Goal: Information Seeking & Learning: Learn about a topic

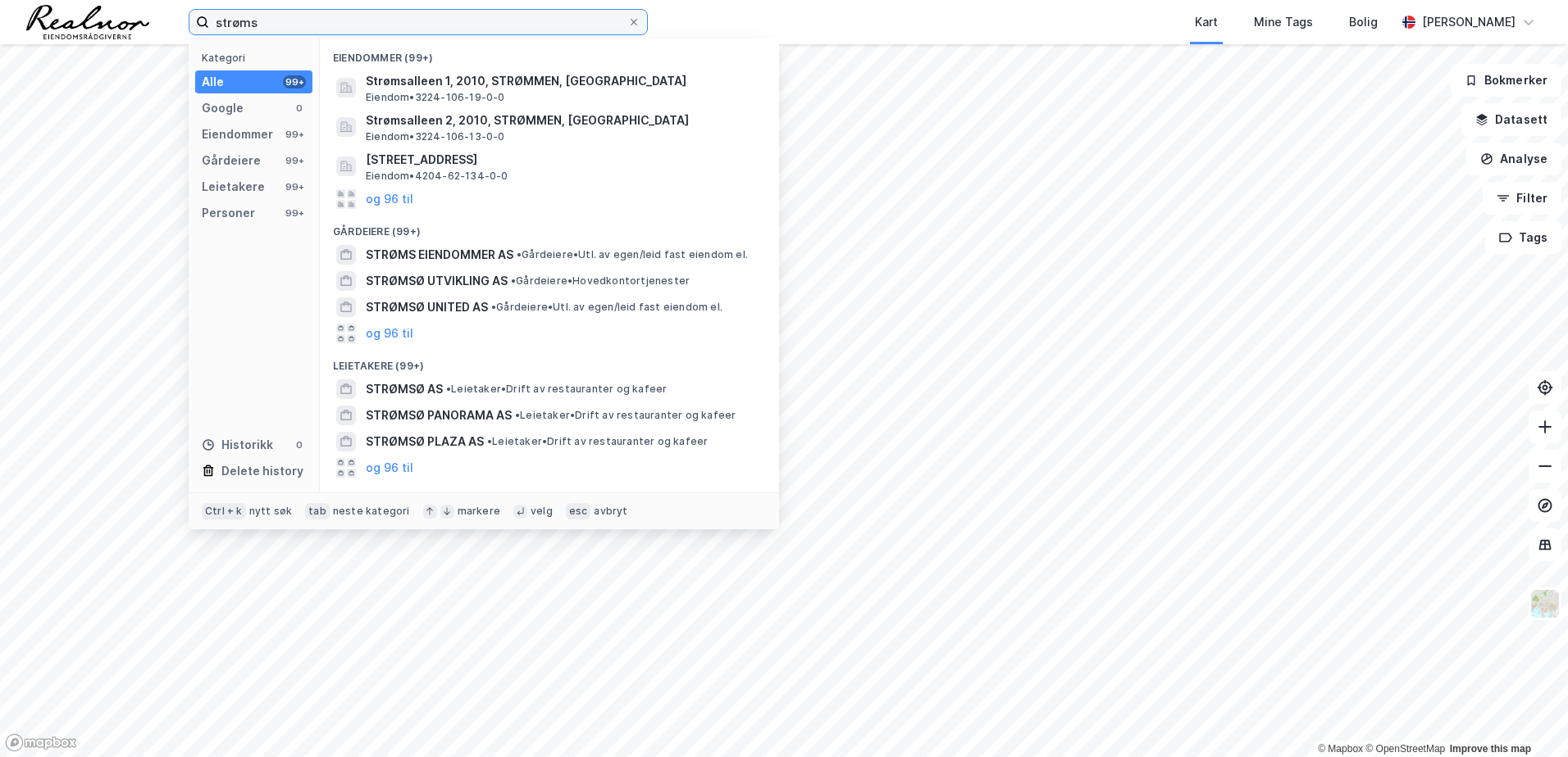
click at [360, 24] on input "strøms" at bounding box center [418, 22] width 418 height 24
click at [822, 15] on div "Kart Mine Tags Bolig" at bounding box center [1061, 22] width 669 height 44
click at [489, 28] on input "strøms" at bounding box center [418, 22] width 418 height 24
click at [837, 23] on div "Kart Mine Tags Bolig" at bounding box center [1061, 22] width 669 height 44
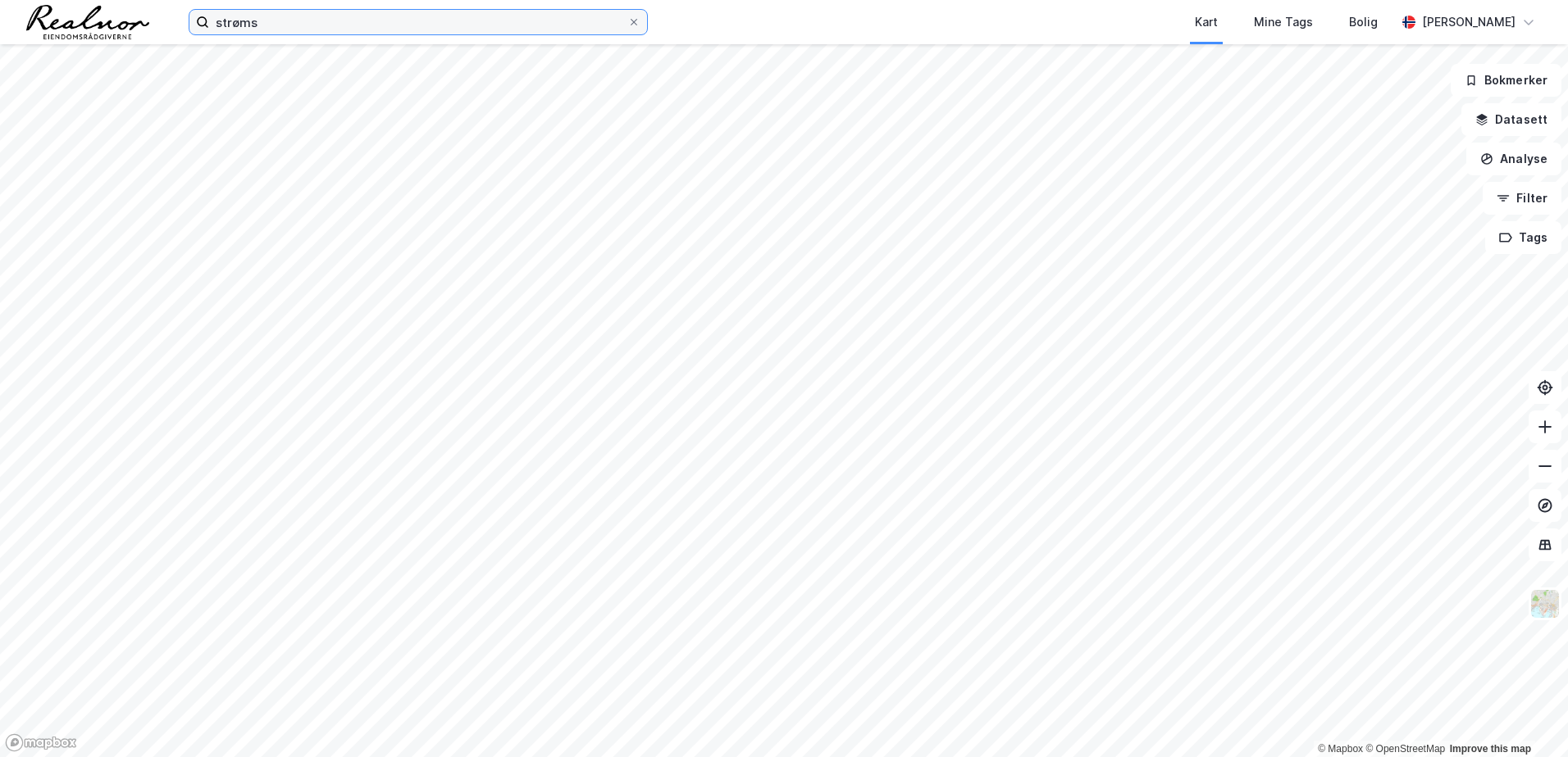
click at [352, 28] on input "strøms" at bounding box center [418, 22] width 418 height 24
drag, startPoint x: 857, startPoint y: 21, endPoint x: 848, endPoint y: 21, distance: 9.0
click at [854, 21] on div "Kart Mine Tags Bolig" at bounding box center [1061, 22] width 669 height 44
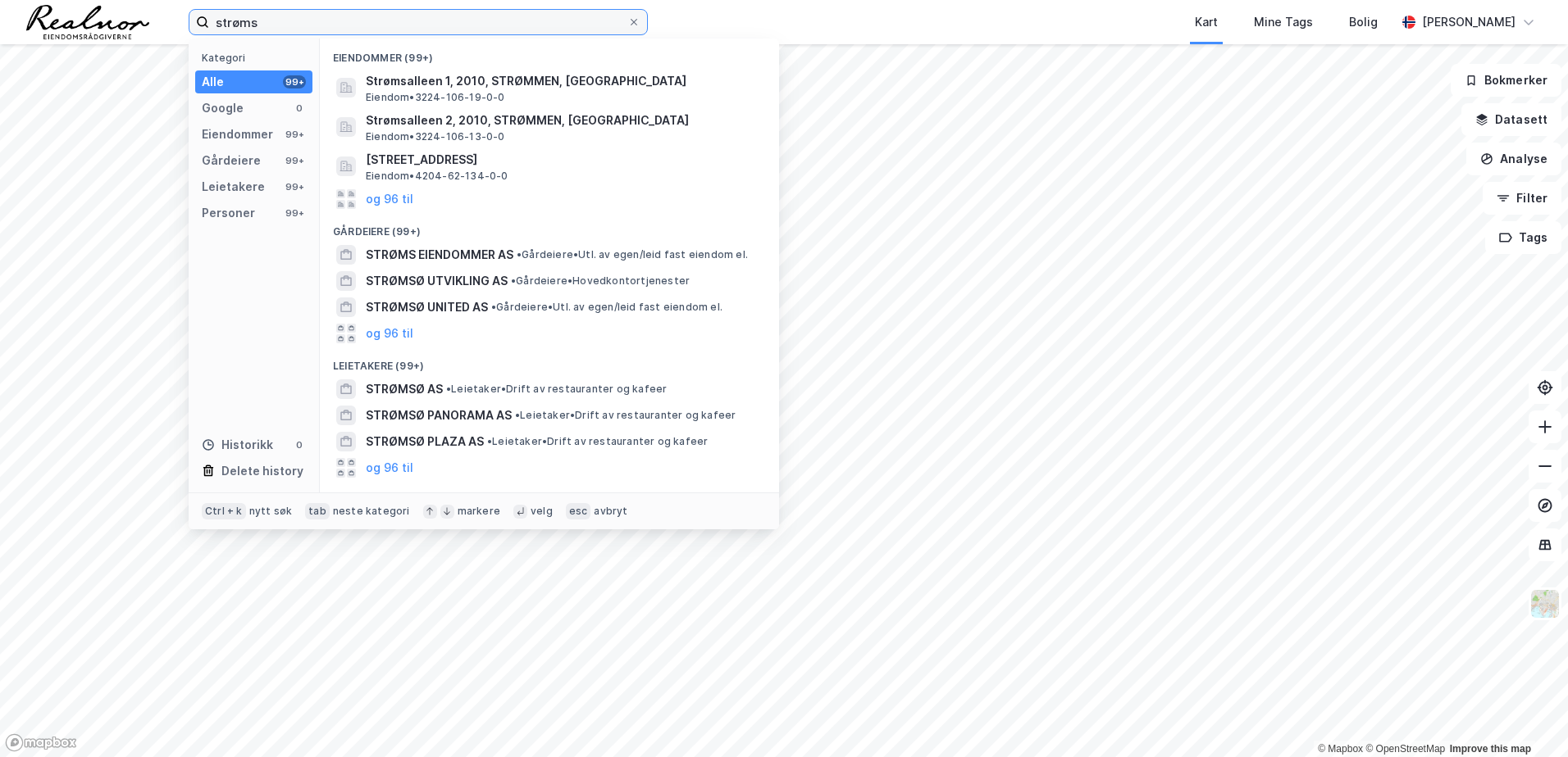
click at [540, 29] on input "strøms" at bounding box center [418, 22] width 418 height 24
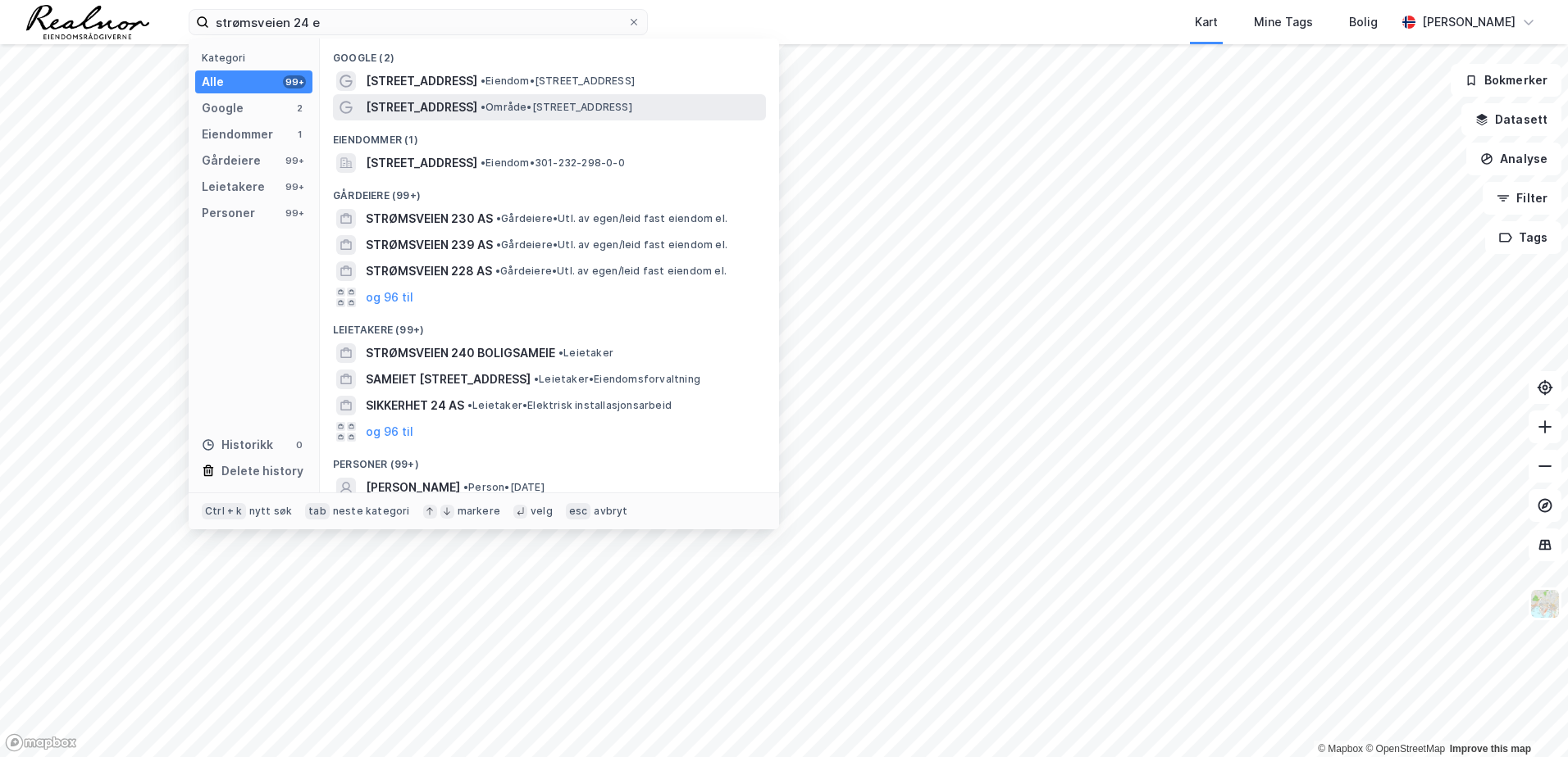
click at [480, 105] on span "•" at bounding box center [483, 107] width 5 height 13
click at [339, 18] on input "strømsveien 24 e" at bounding box center [418, 22] width 418 height 24
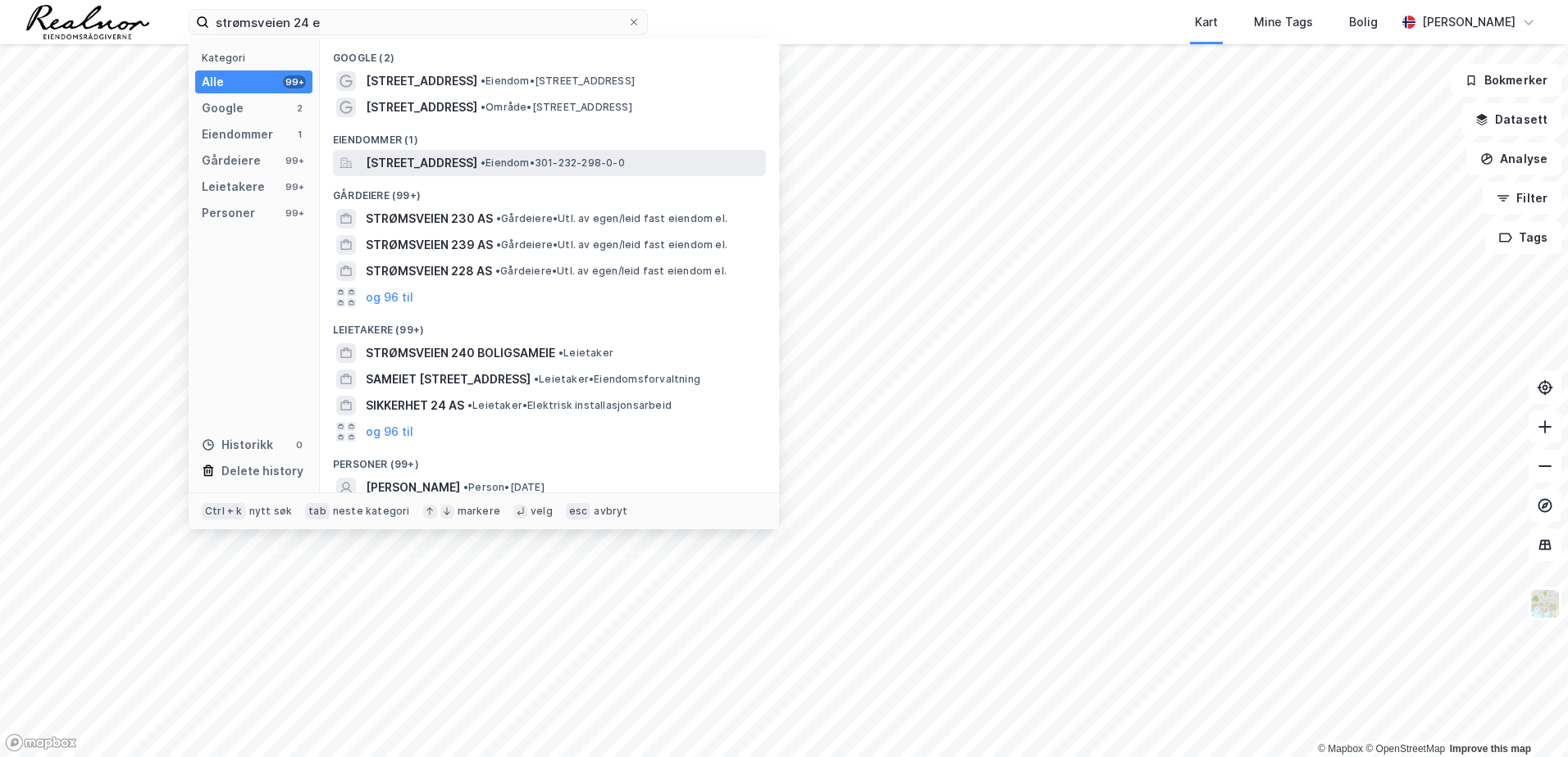
click at [428, 160] on span "[STREET_ADDRESS]" at bounding box center [421, 163] width 112 height 20
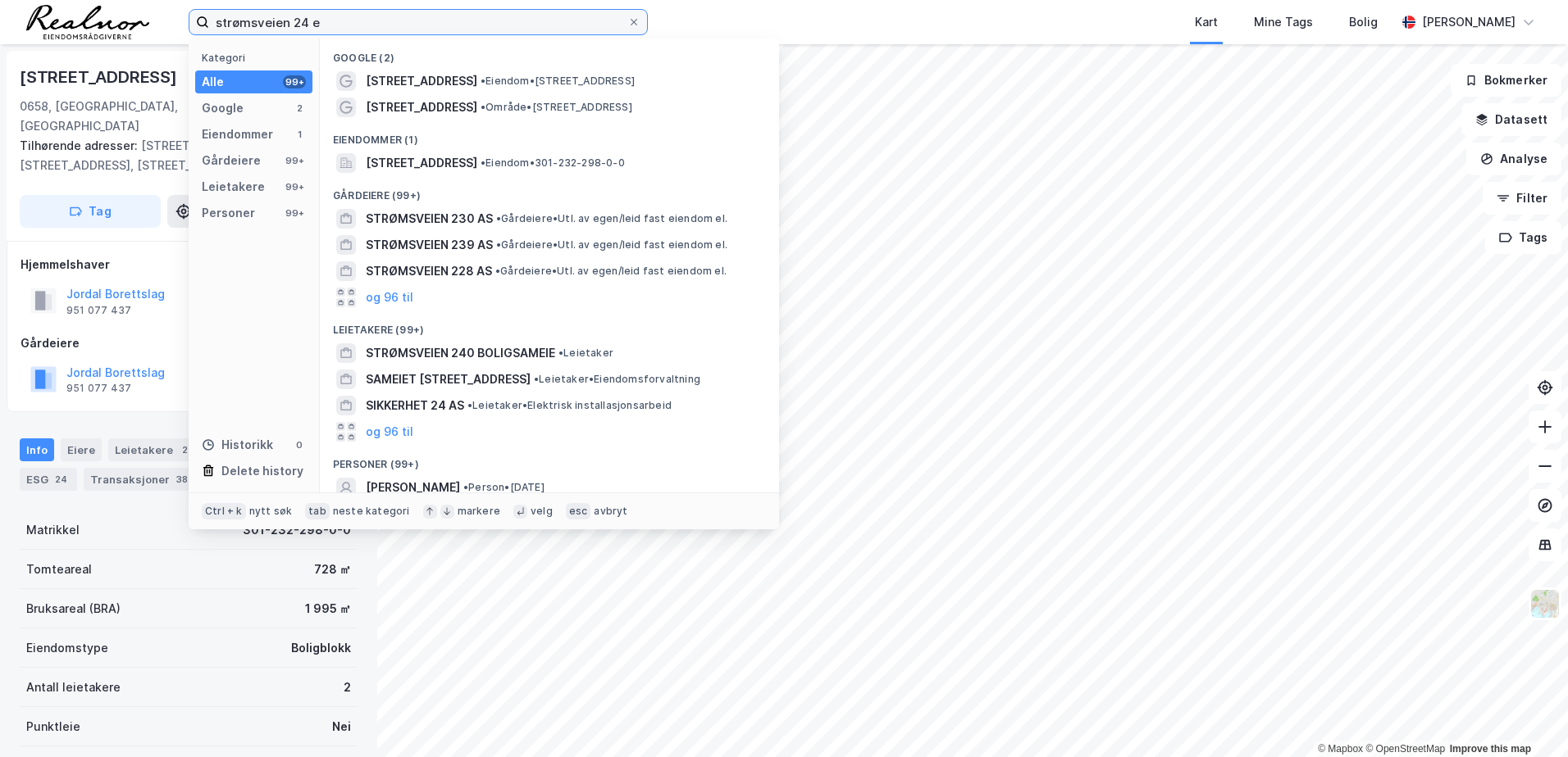
drag, startPoint x: 374, startPoint y: 24, endPoint x: -3, endPoint y: 6, distance: 377.4
click at [0, 6] on html "strømsveien 24 e Kategori Alle 99+ Google 2 Eiendommer 1 Gårdeiere 99+ Leietake…" at bounding box center [784, 378] width 1568 height 757
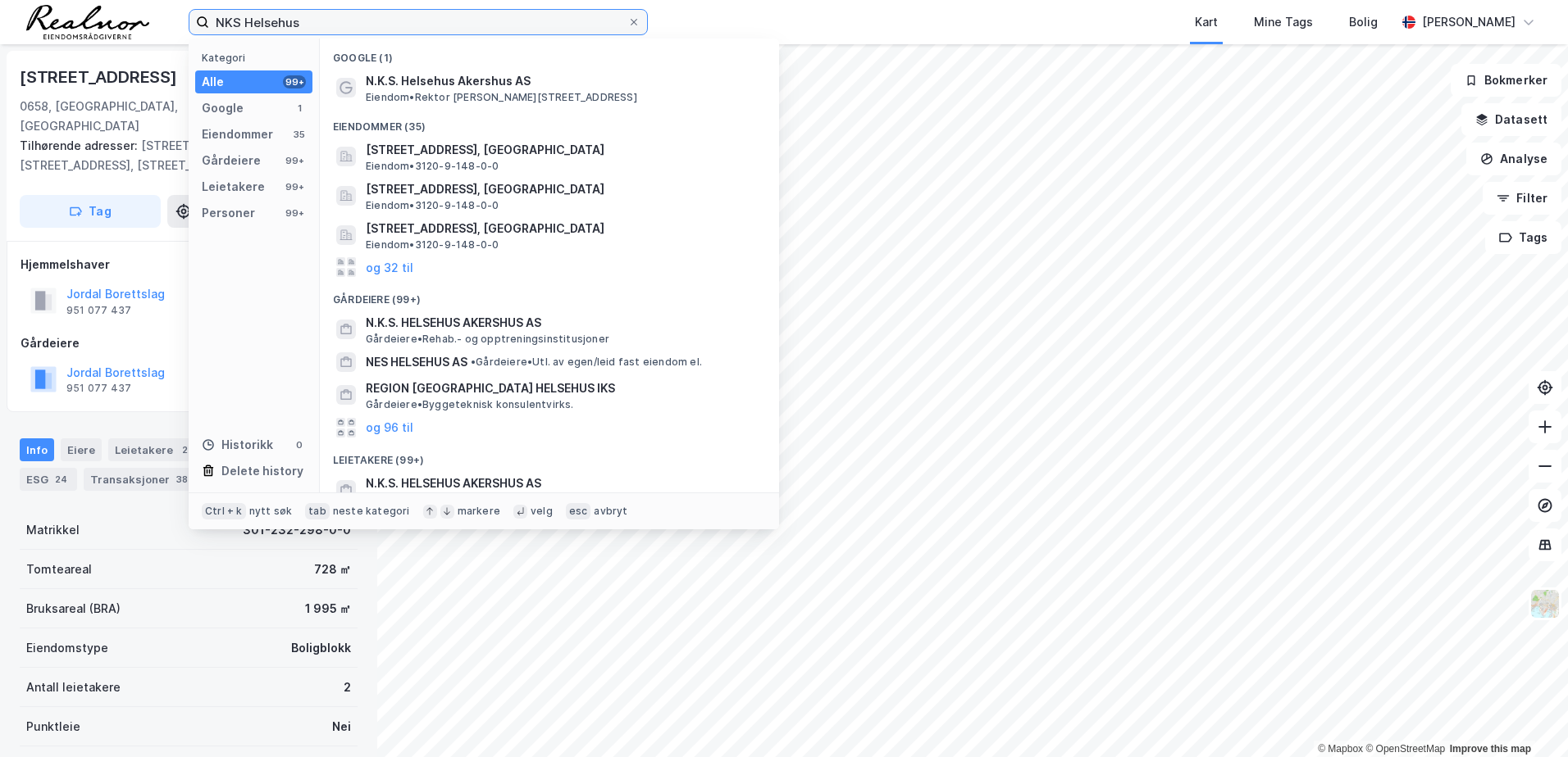
drag, startPoint x: 437, startPoint y: 23, endPoint x: 117, endPoint y: 23, distance: 320.0
click at [117, 23] on div "NKS Helsehus Kategori Alle 99+ Google 1 Eiendommer 35 Gårdeiere 99+ Leietakere …" at bounding box center [784, 22] width 1568 height 44
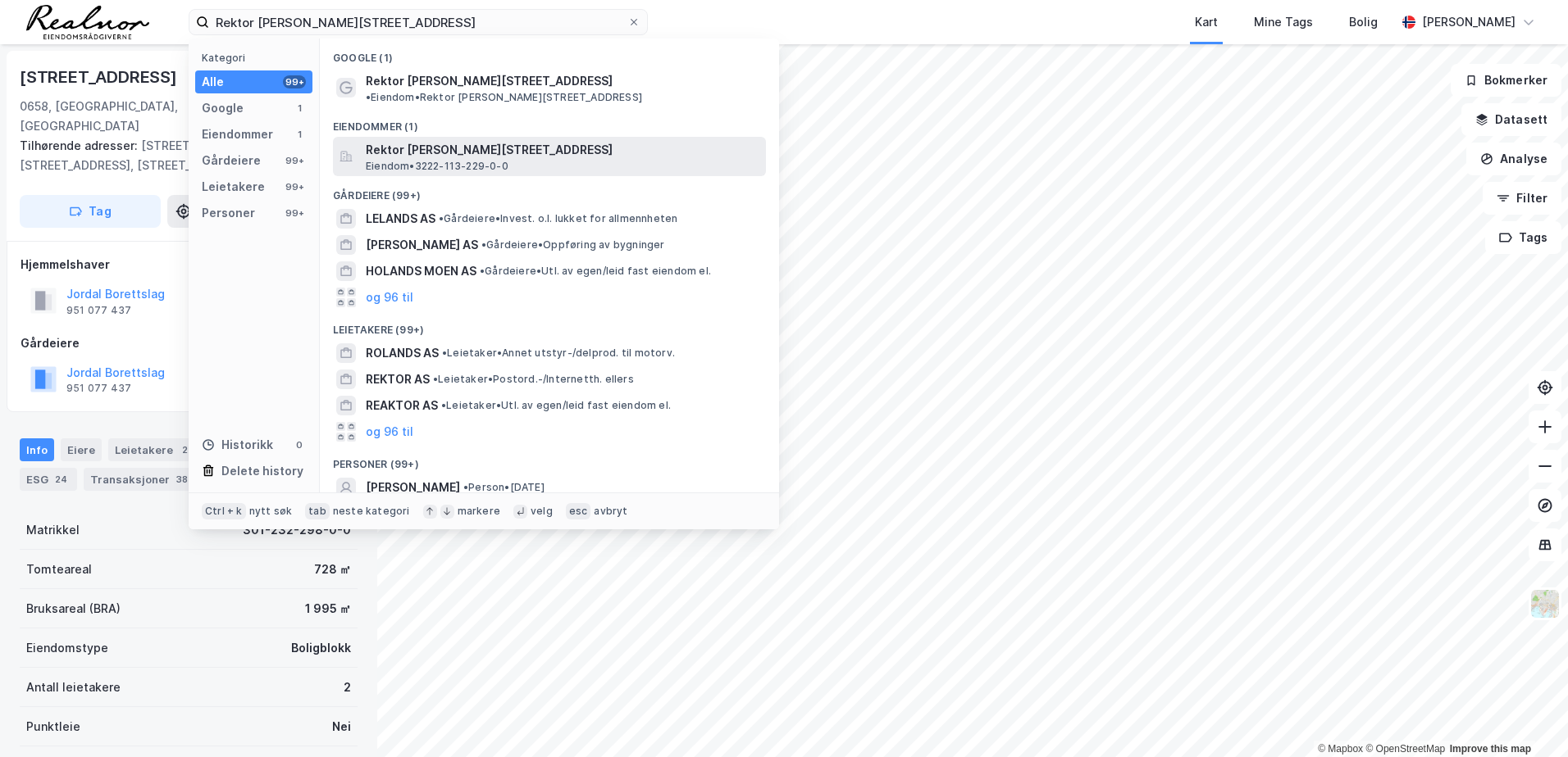
click at [439, 160] on span "Eiendom • 3222-113-229-0-0" at bounding box center [436, 167] width 143 height 13
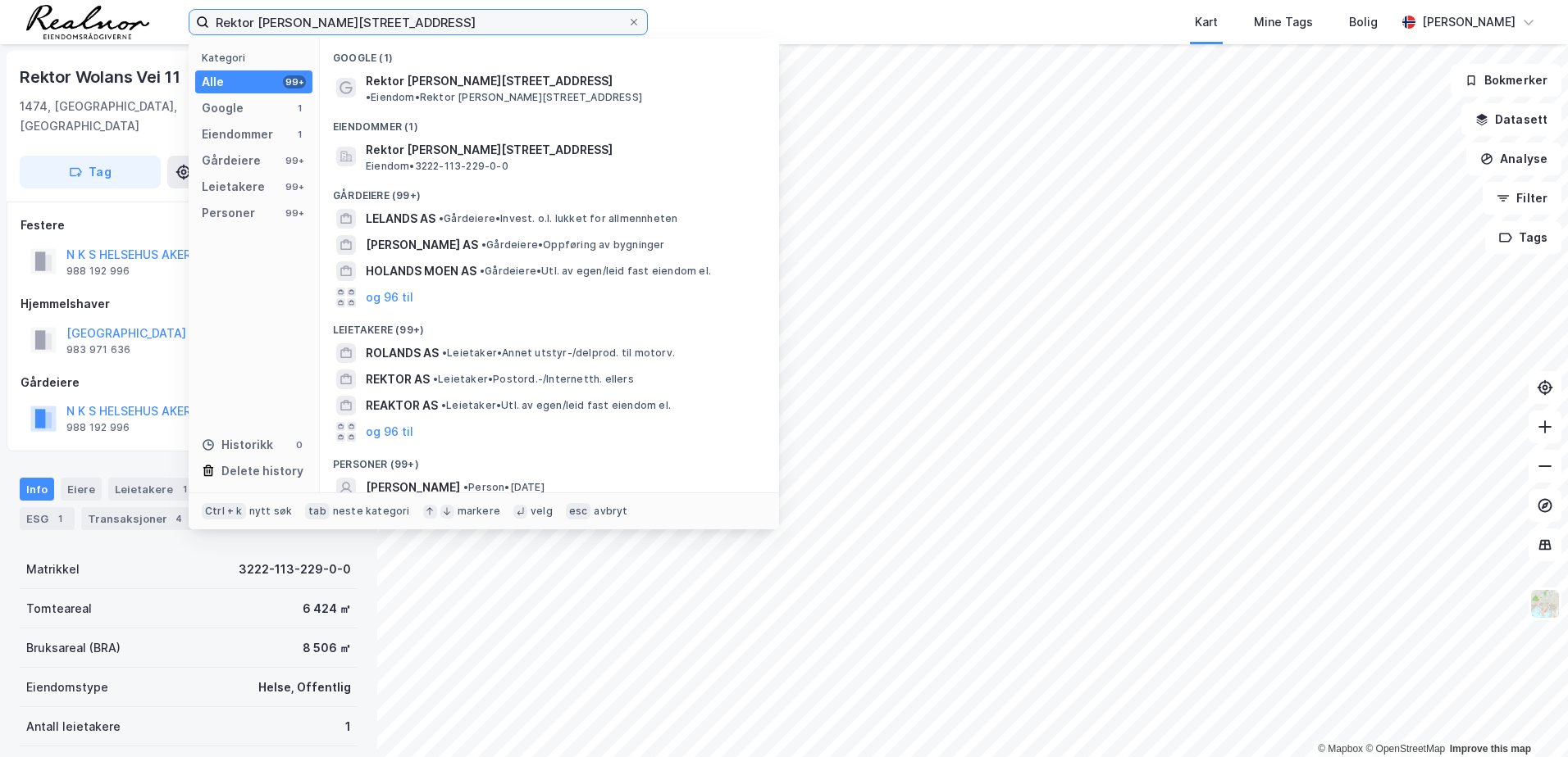
drag, startPoint x: 364, startPoint y: 22, endPoint x: 63, endPoint y: -2, distance: 302.0
click at [63, 0] on html "Rektor [STREET_ADDRESS] Kategori Alle 99+ Google 1 Eiendommer 1 Gårdeiere 99+ L…" at bounding box center [784, 378] width 1568 height 757
click at [361, 30] on input "Rektor [PERSON_NAME][STREET_ADDRESS]" at bounding box center [418, 22] width 418 height 24
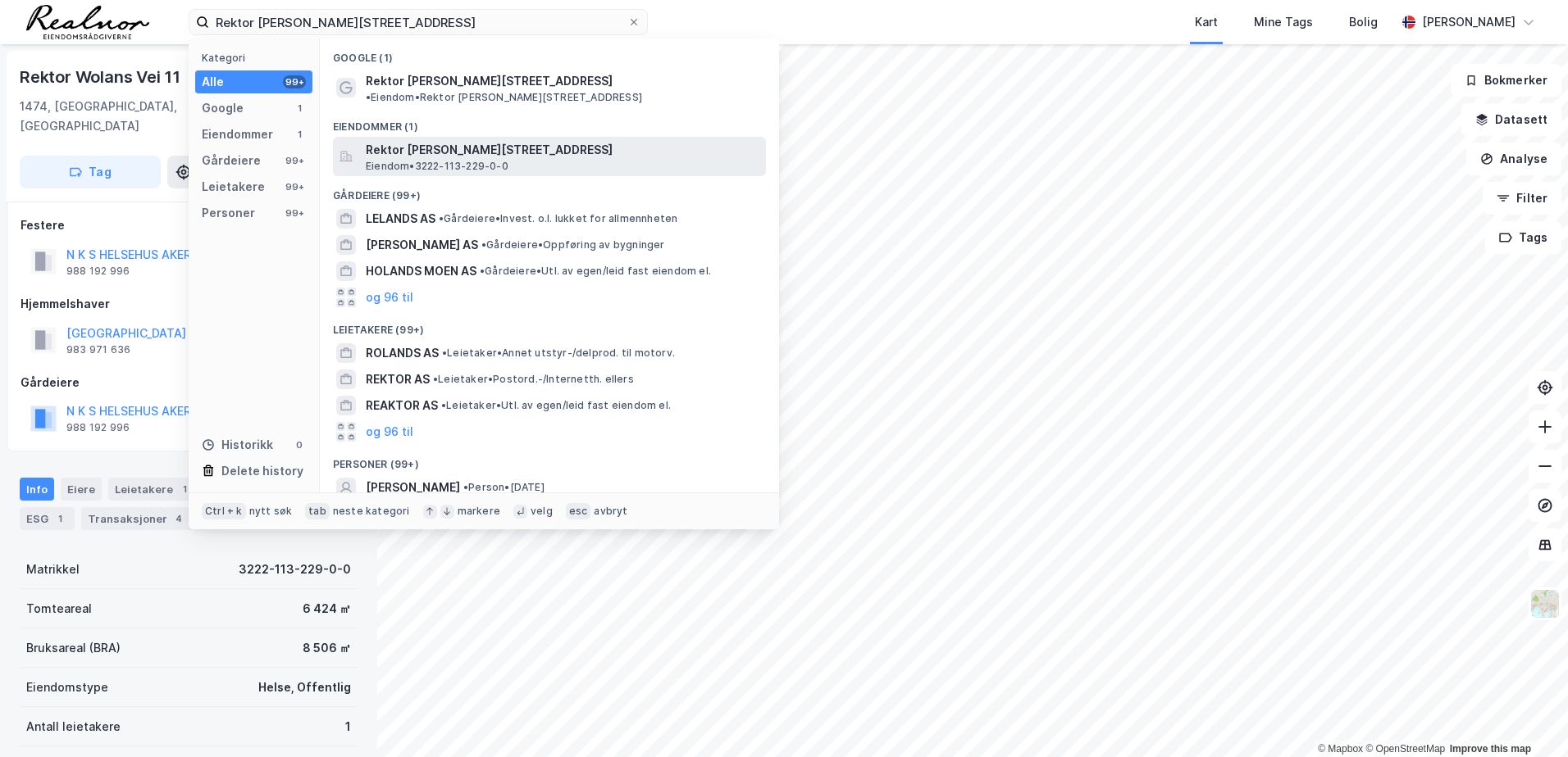
click at [480, 142] on span "Rektor [PERSON_NAME][STREET_ADDRESS]" at bounding box center [562, 150] width 394 height 20
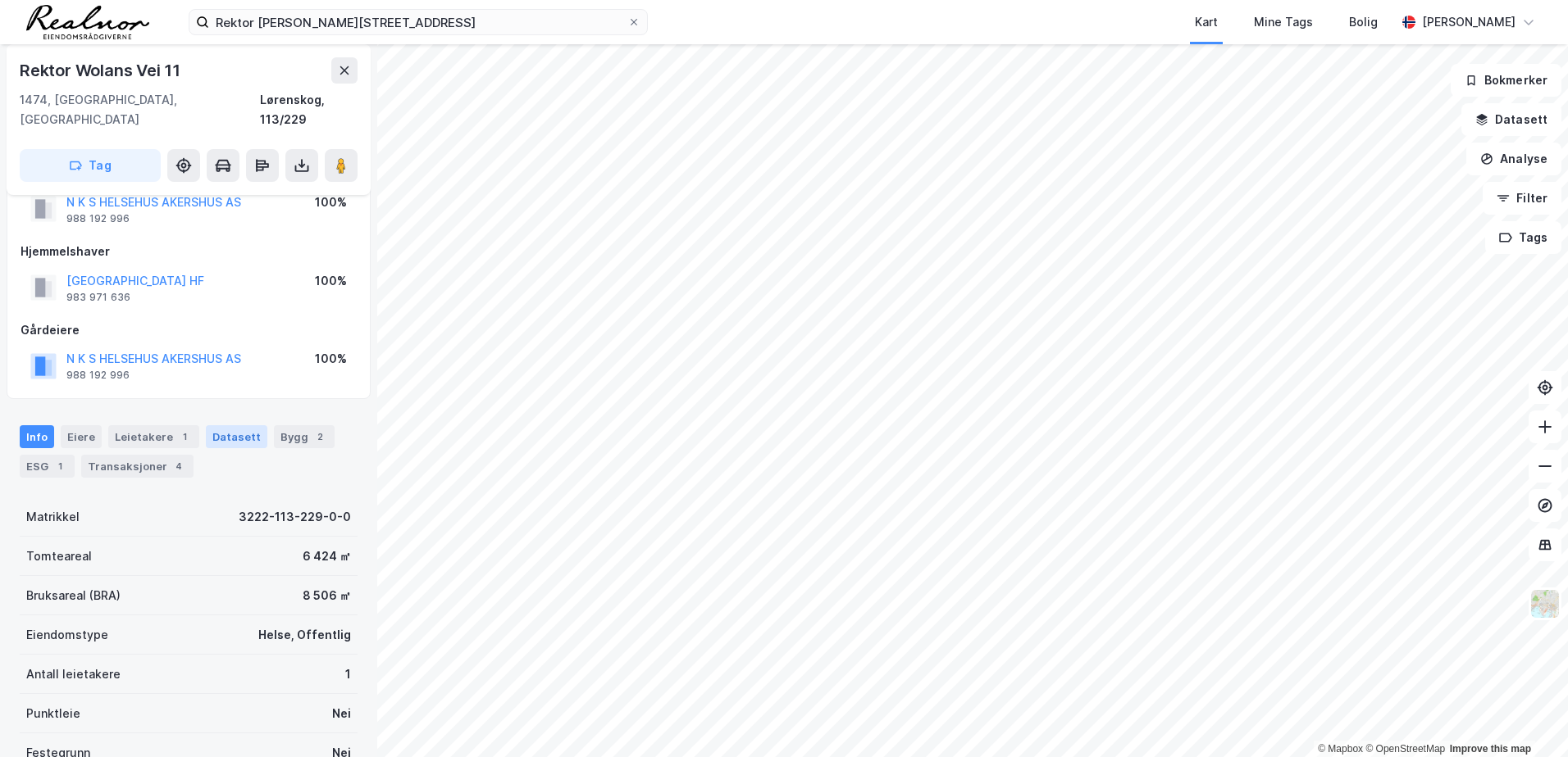
scroll to position [49, 0]
click at [126, 459] on div "Transaksjoner 4" at bounding box center [137, 470] width 113 height 23
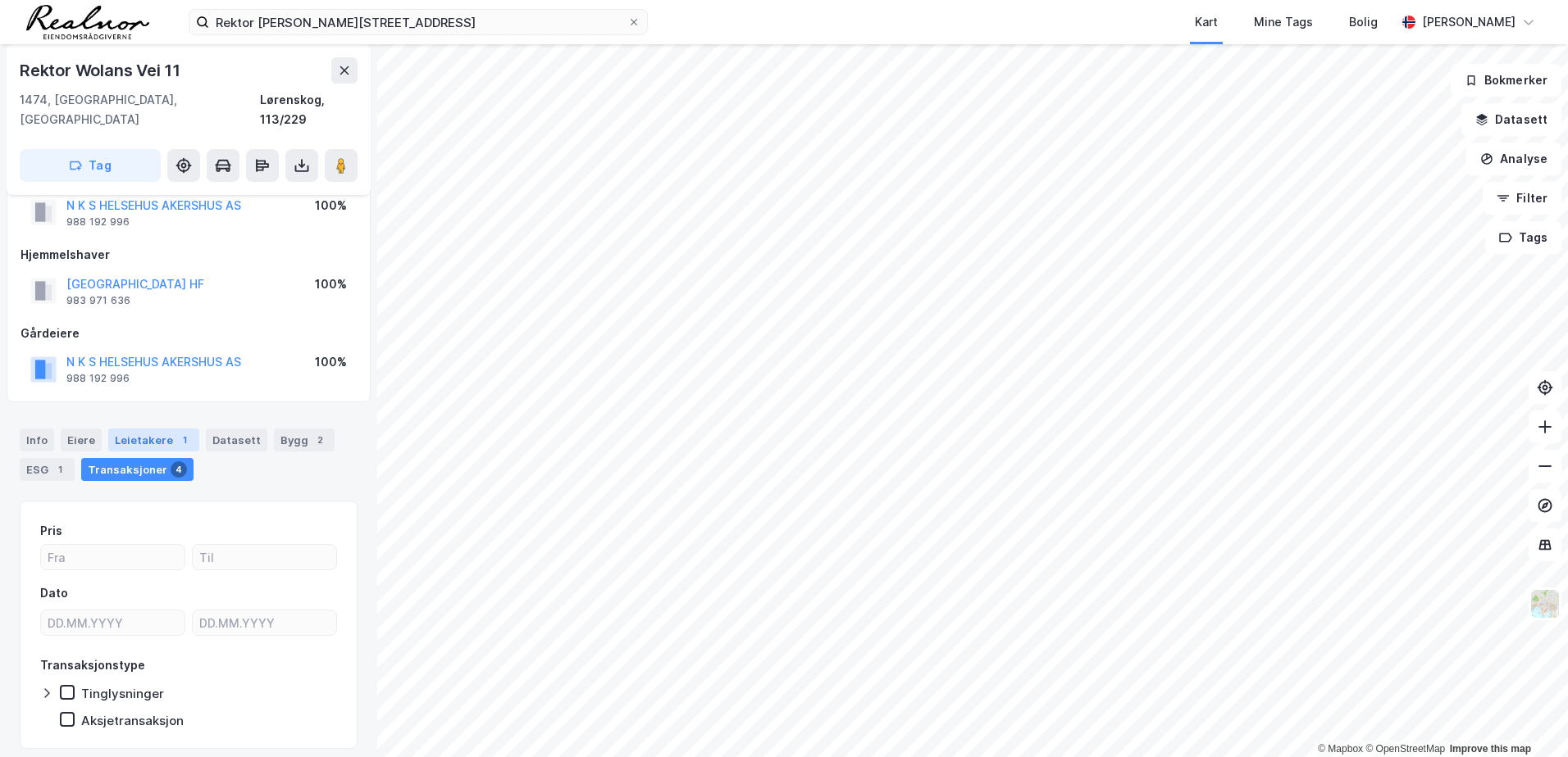
click at [148, 429] on div "Leietakere 1" at bounding box center [153, 440] width 91 height 23
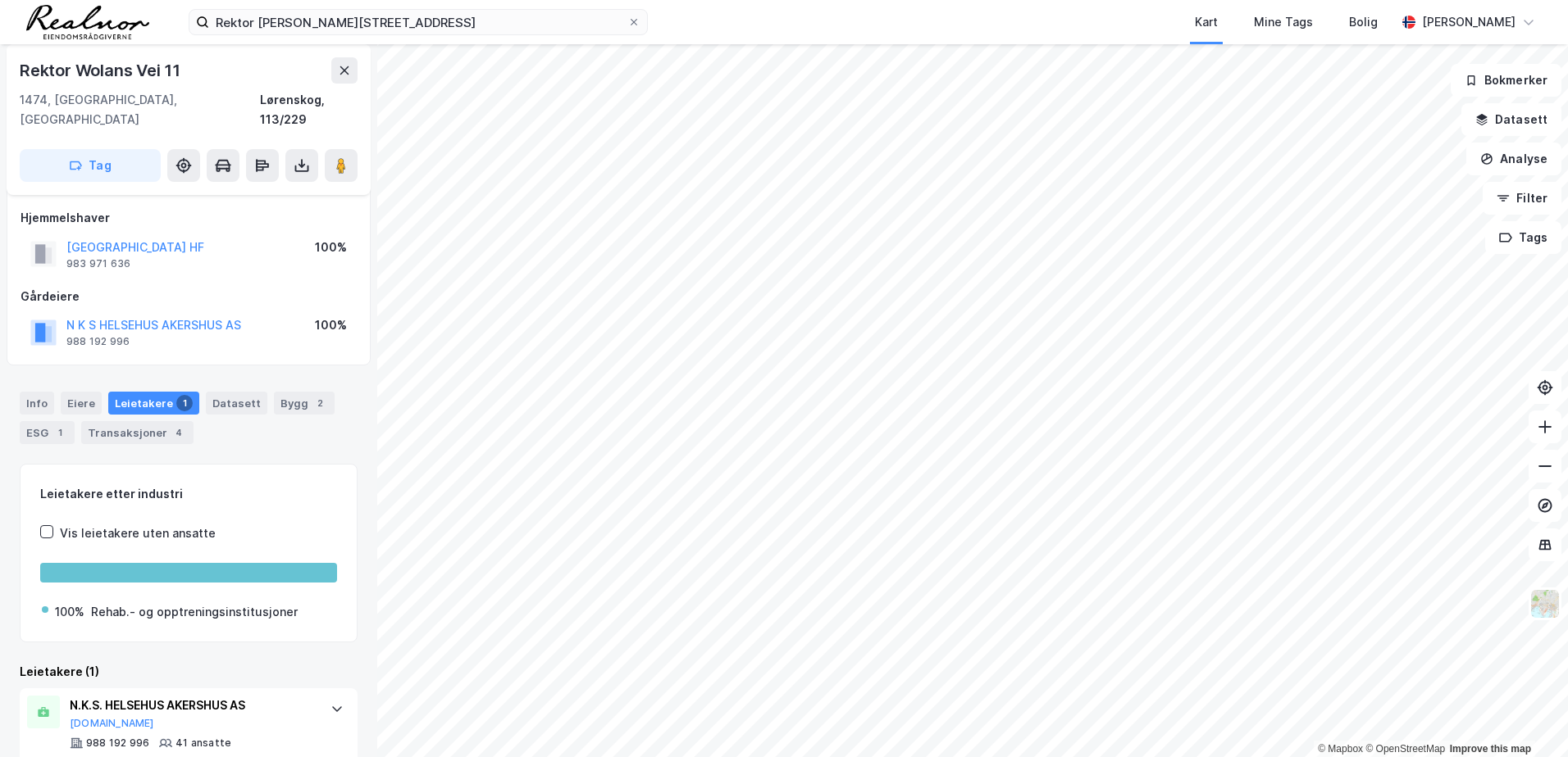
scroll to position [106, 0]
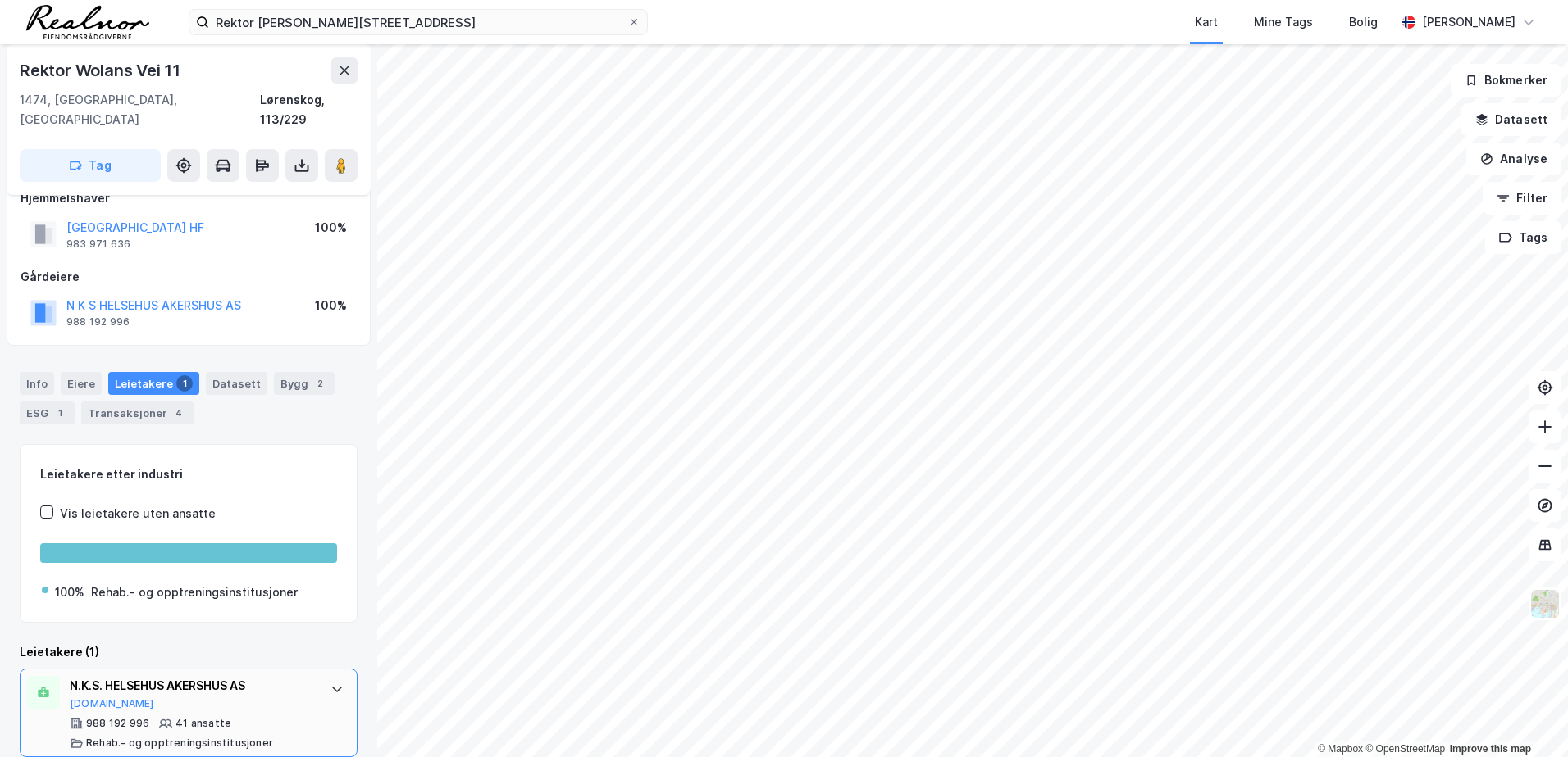
click at [324, 679] on div at bounding box center [336, 689] width 26 height 26
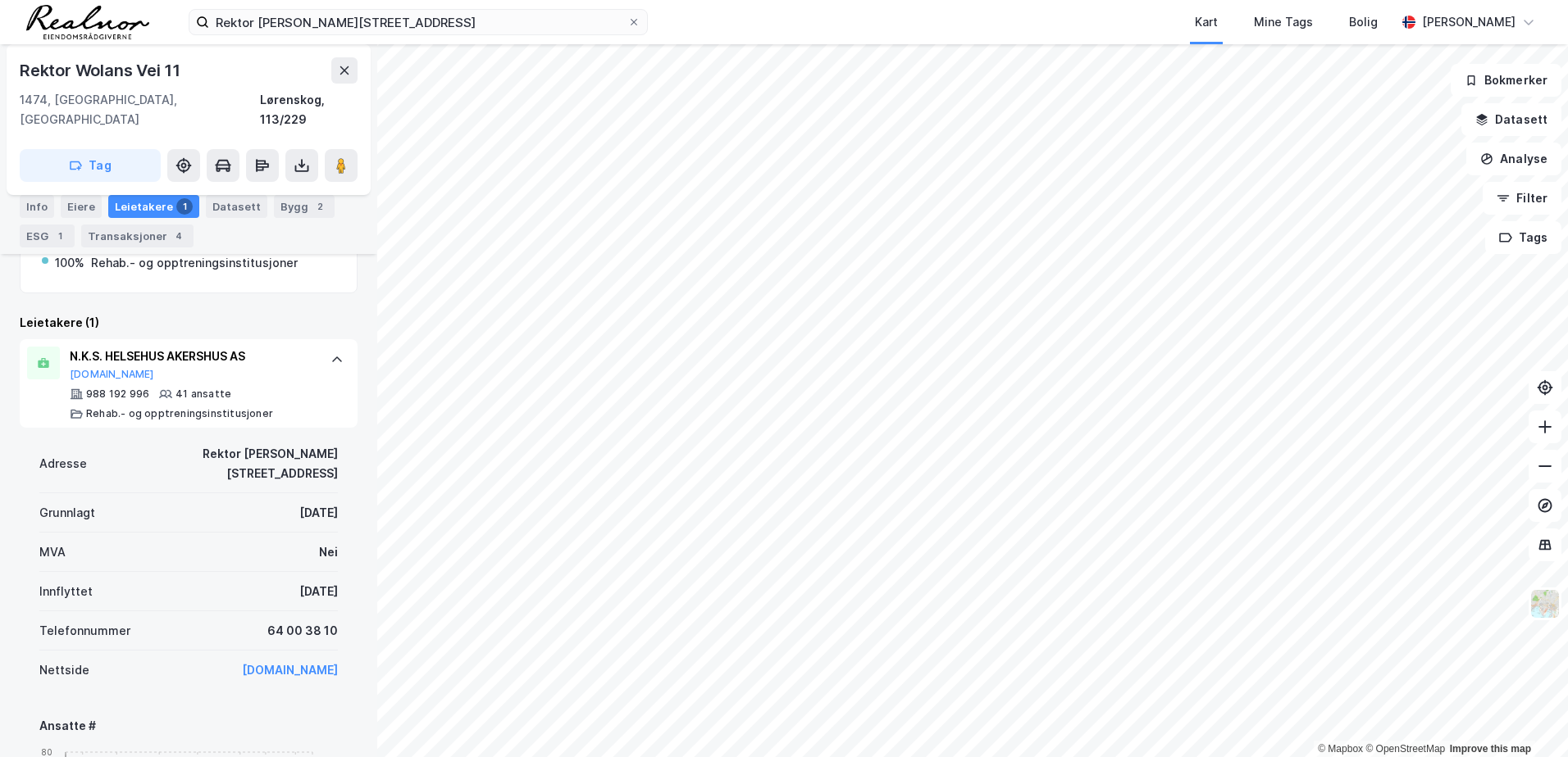
scroll to position [434, 0]
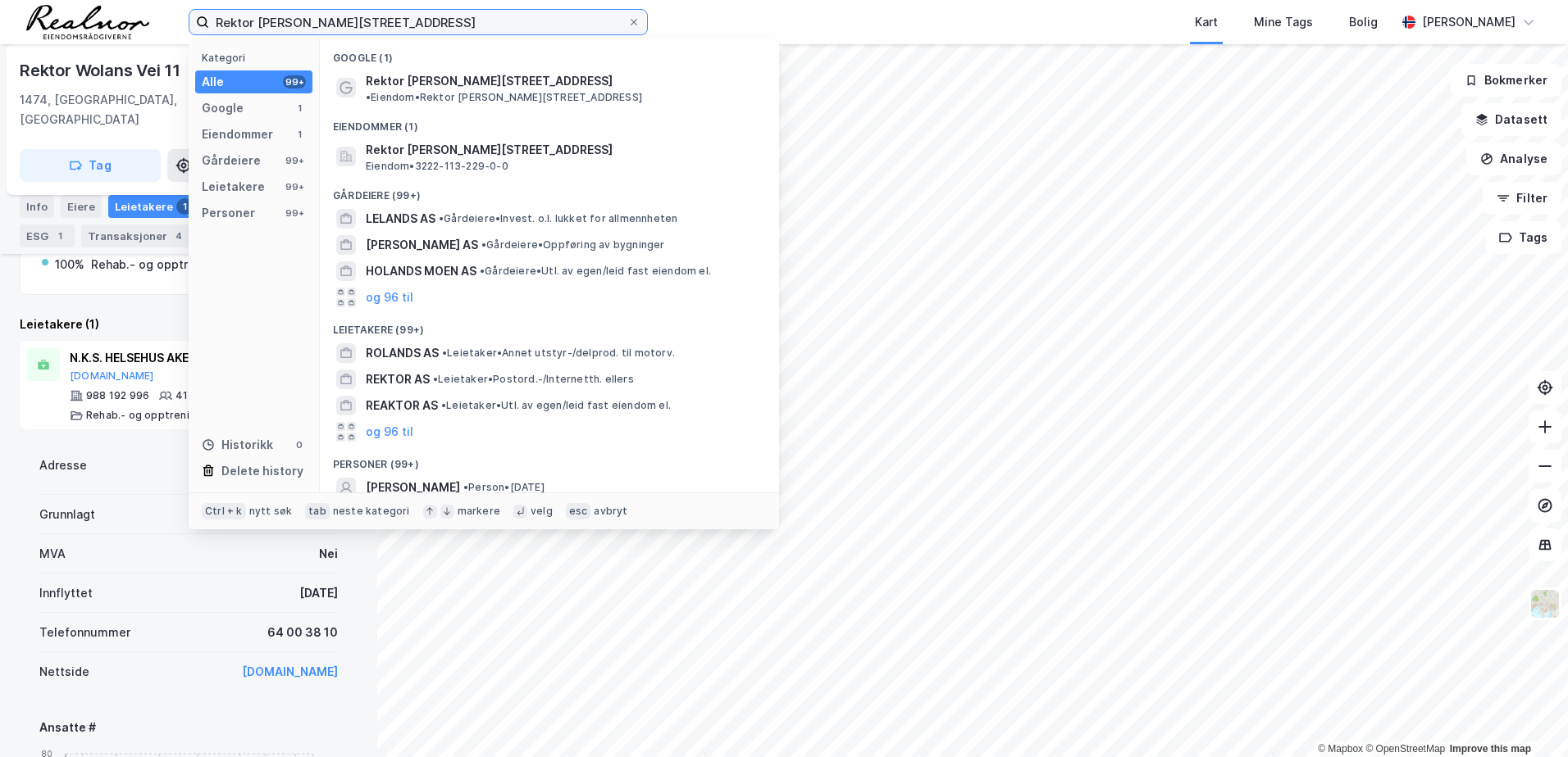
drag, startPoint x: 314, startPoint y: 10, endPoint x: 85, endPoint y: -12, distance: 230.1
click at [85, 0] on html "Rektor [STREET_ADDRESS] Kategori Alle 99+ Google 1 Eiendommer 1 Gårdeiere 99+ L…" at bounding box center [784, 378] width 1568 height 757
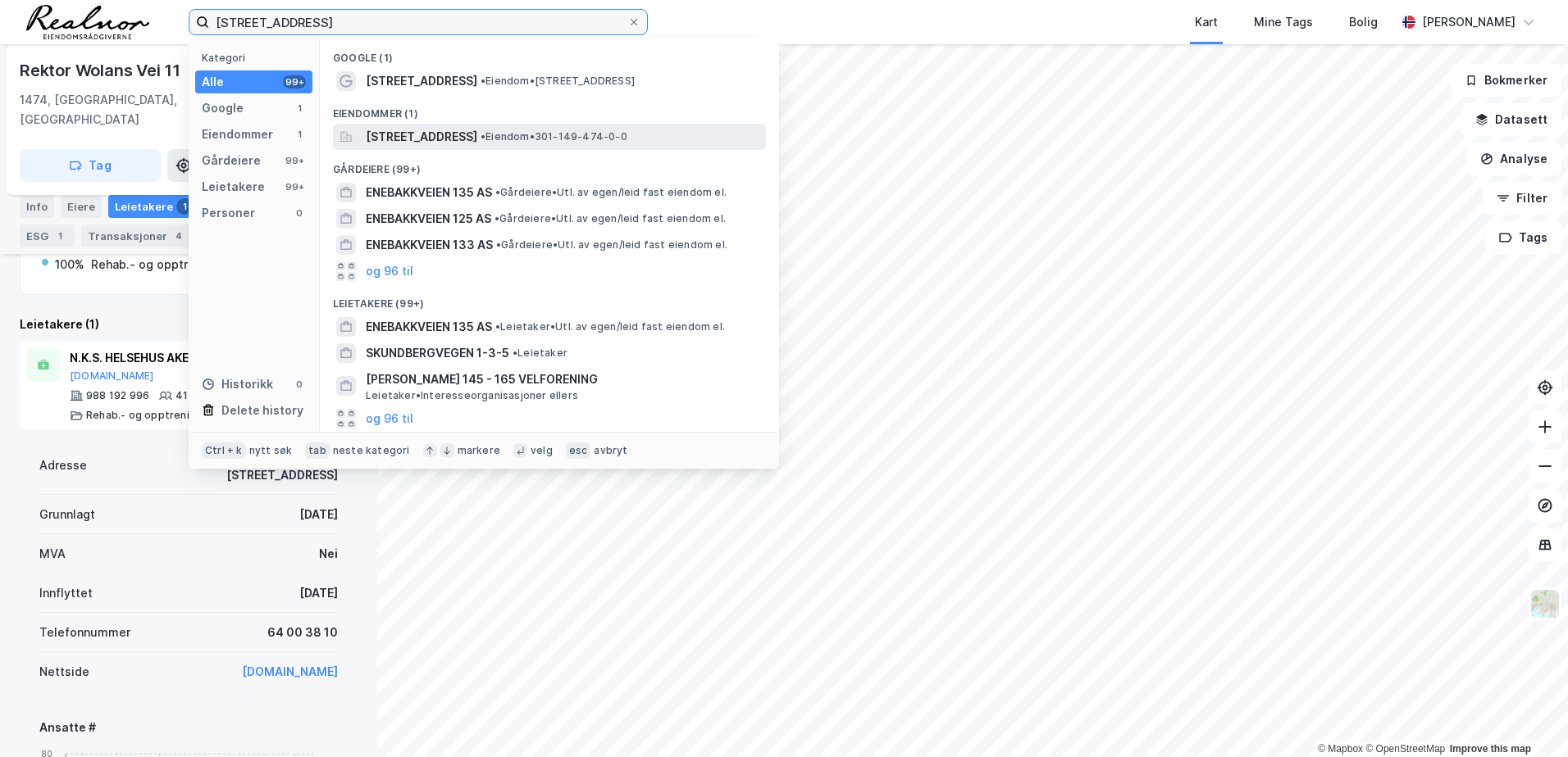
type input "[STREET_ADDRESS]"
click at [469, 138] on span "[STREET_ADDRESS]" at bounding box center [421, 137] width 112 height 20
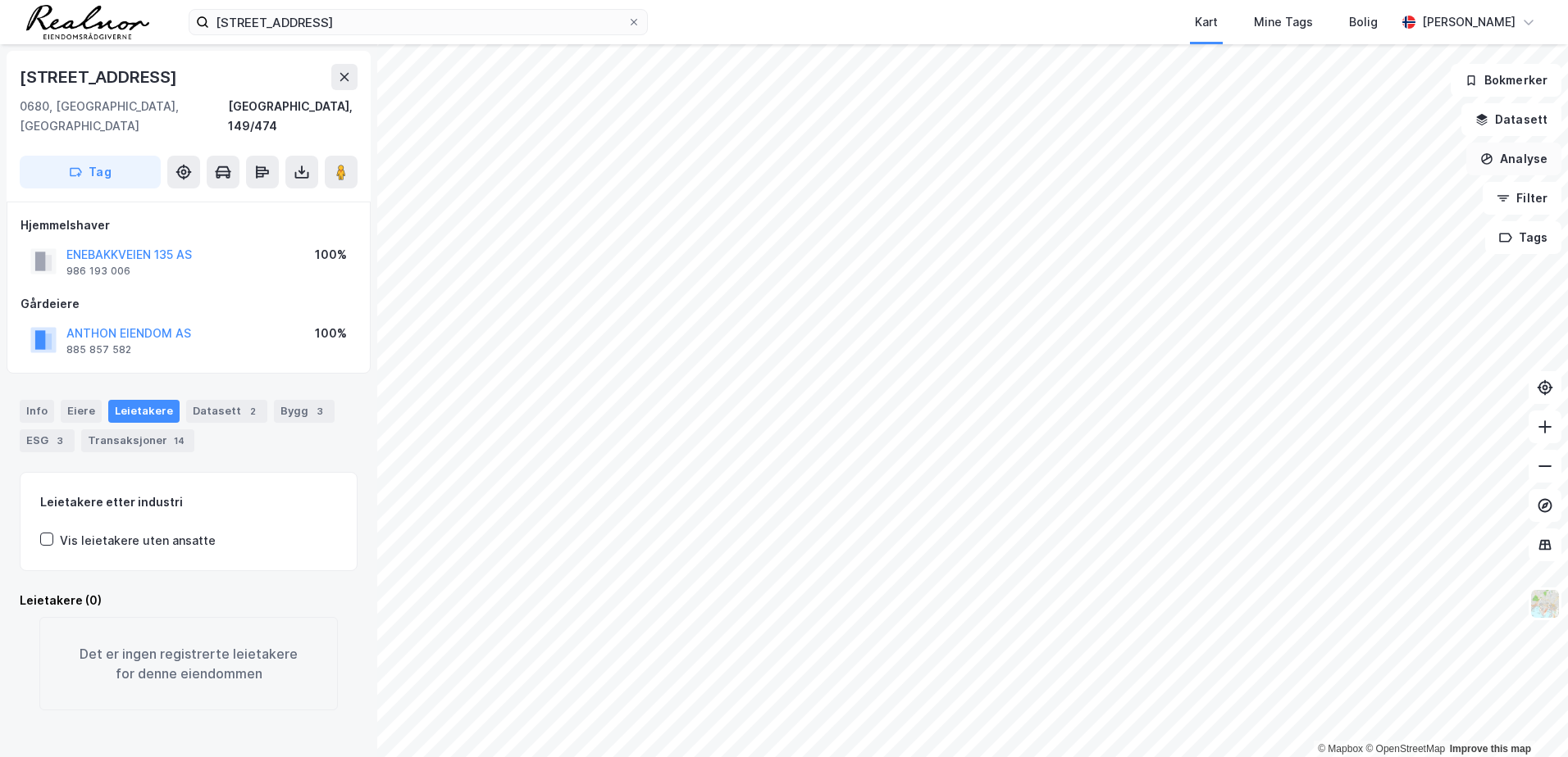
click at [1530, 165] on button "Analyse" at bounding box center [1514, 158] width 95 height 33
click at [1371, 305] on div "Reisetidsanalyse" at bounding box center [1361, 294] width 188 height 27
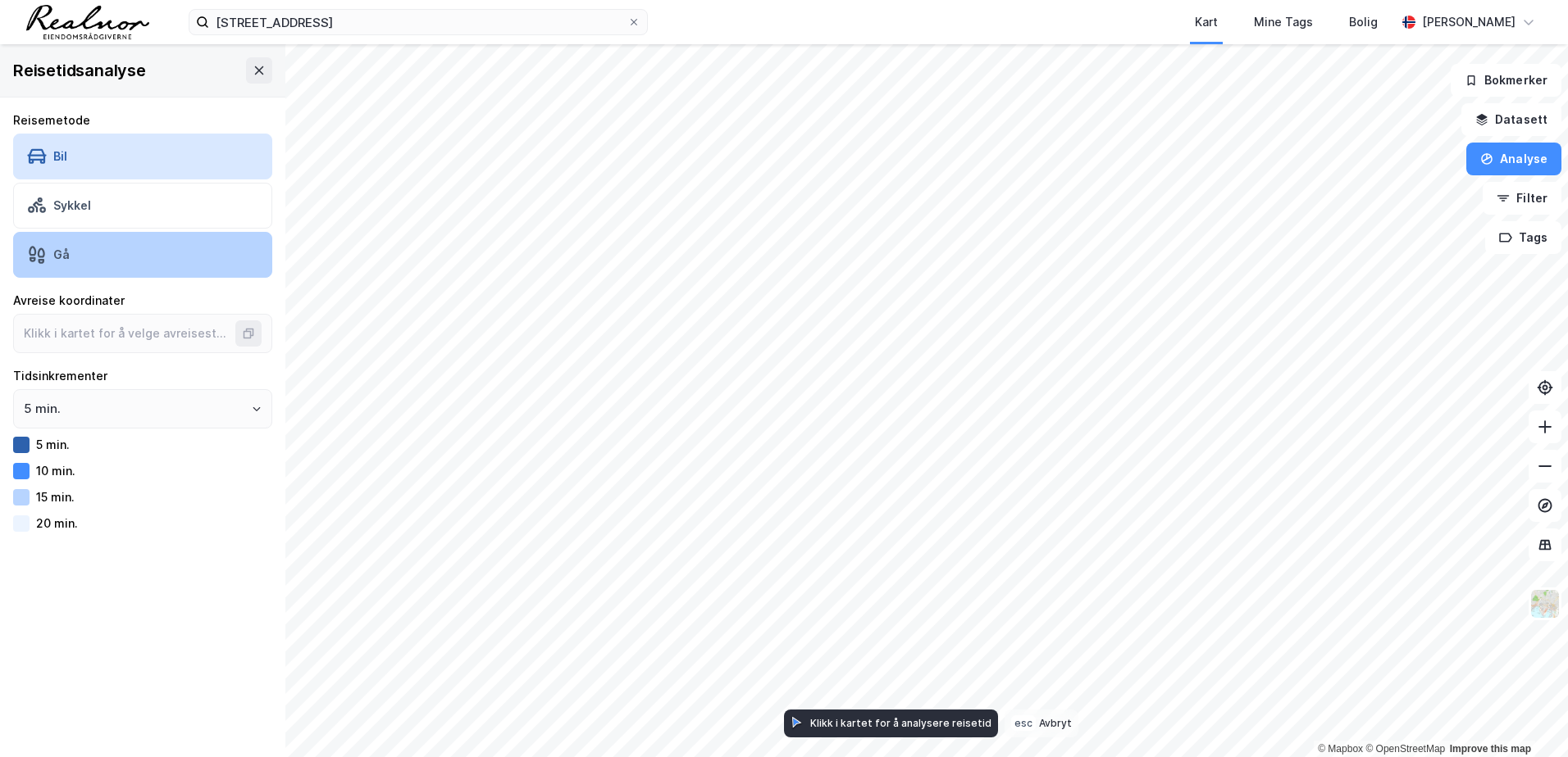
click at [93, 246] on div "Gå" at bounding box center [143, 254] width 259 height 46
click at [65, 263] on div "Gå" at bounding box center [143, 254] width 259 height 46
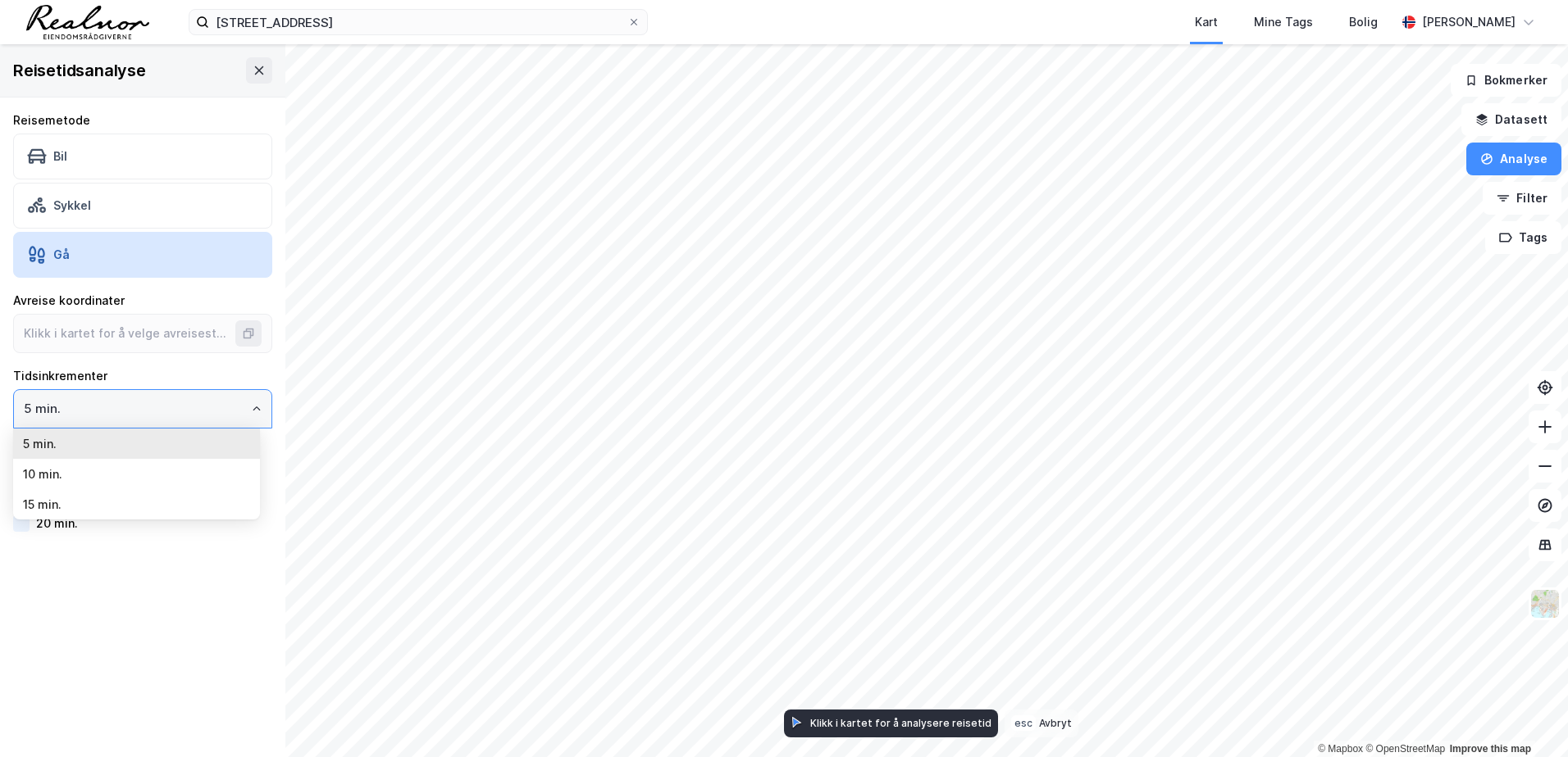
click at [126, 390] on input "5 min." at bounding box center [143, 409] width 258 height 38
drag, startPoint x: 126, startPoint y: 390, endPoint x: 118, endPoint y: 399, distance: 12.0
click at [118, 399] on input "5 min." at bounding box center [143, 409] width 258 height 38
click at [73, 428] on label "5 min." at bounding box center [143, 409] width 259 height 39
click at [73, 428] on input "5 min." at bounding box center [143, 409] width 258 height 38
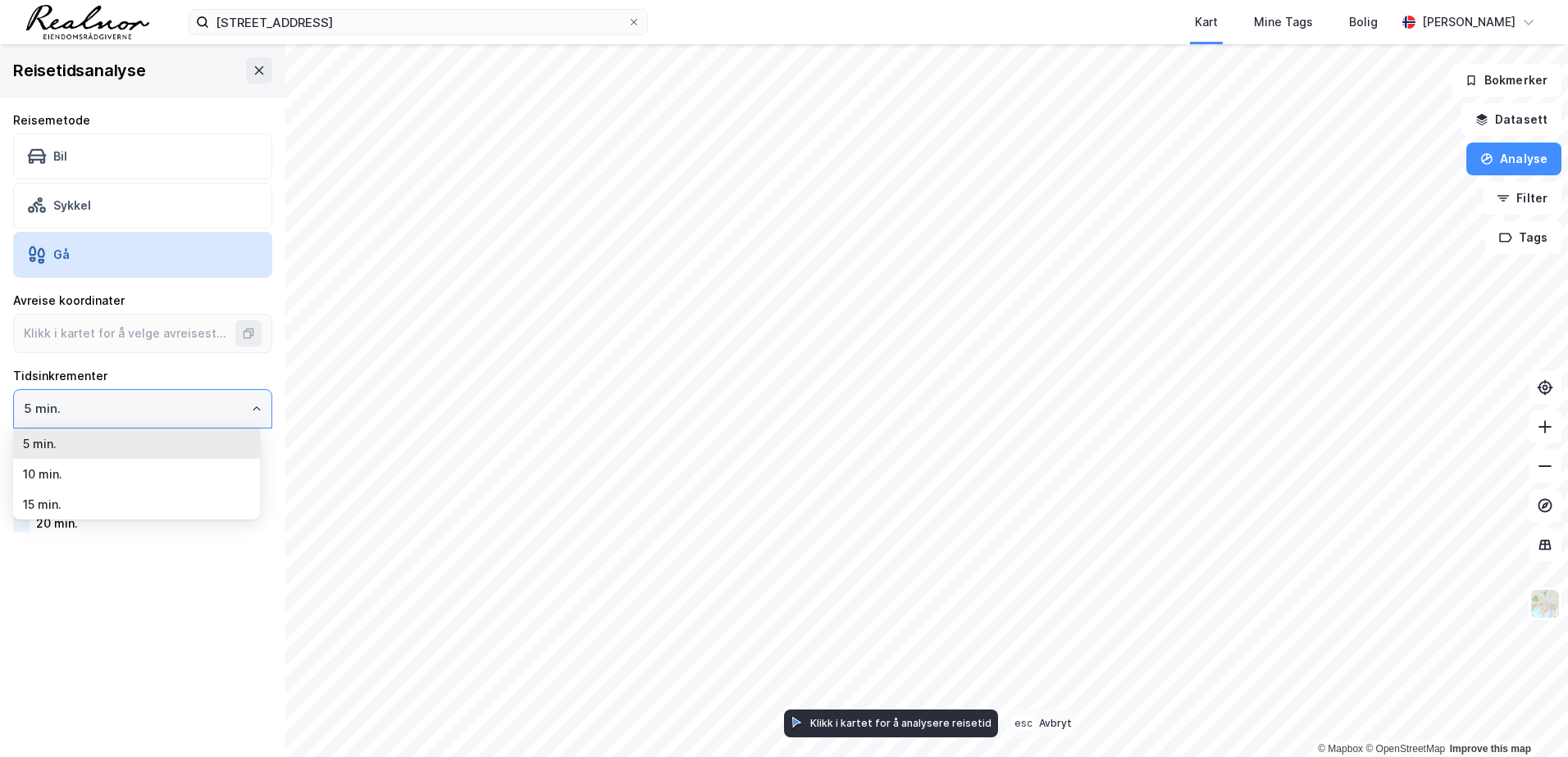
click at [153, 413] on input "5 min." at bounding box center [143, 409] width 258 height 38
click at [248, 415] on input "5 min." at bounding box center [143, 409] width 258 height 38
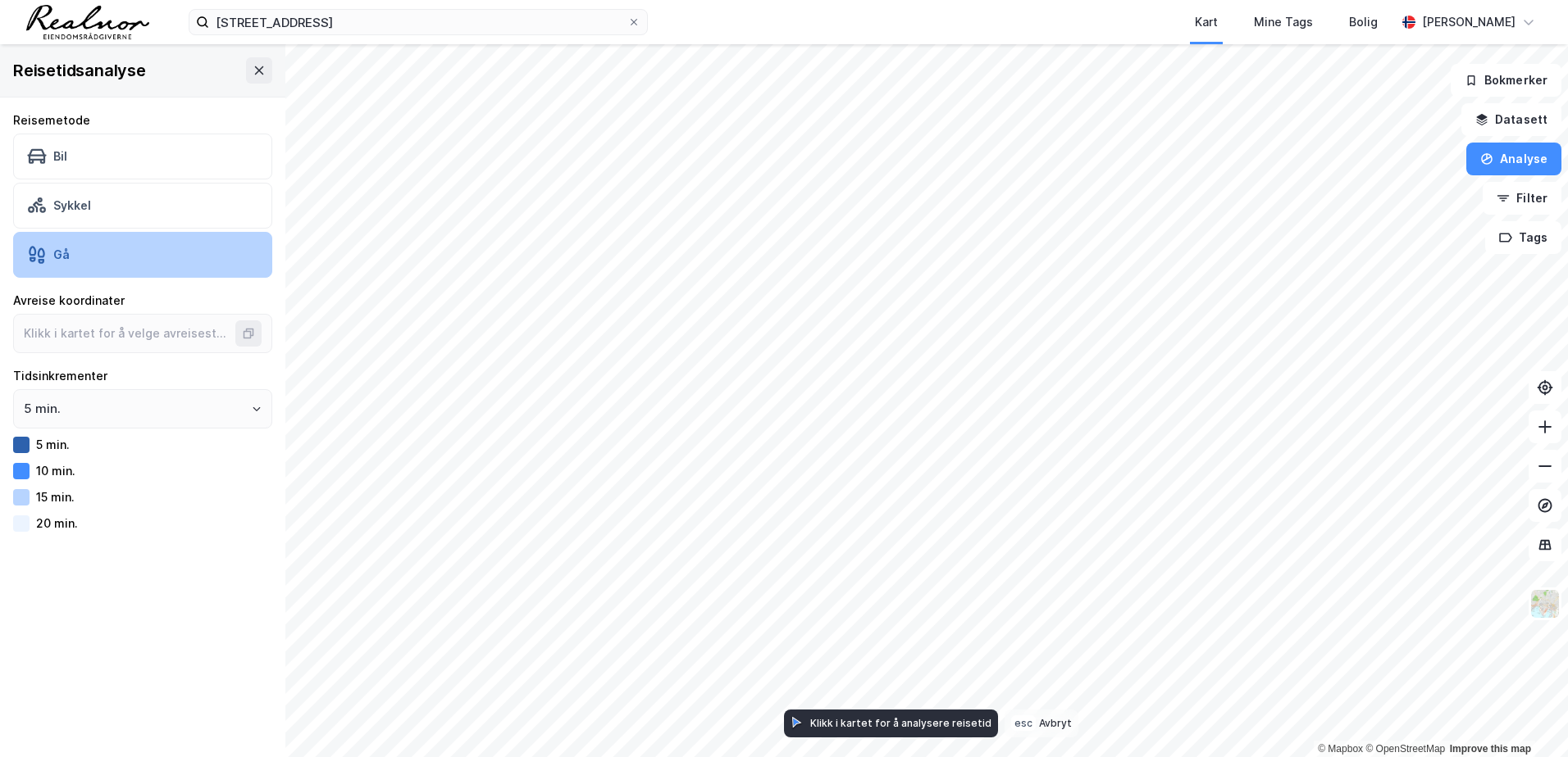
click at [113, 263] on div "Gå" at bounding box center [143, 254] width 259 height 46
click at [1355, 11] on div "enebakkveien 135 Kart Mine Tags Bolig [PERSON_NAME] © Mapbox © OpenStreetMap Im…" at bounding box center [784, 378] width 1568 height 757
type input "59.895911306187, 10.80222717836483"
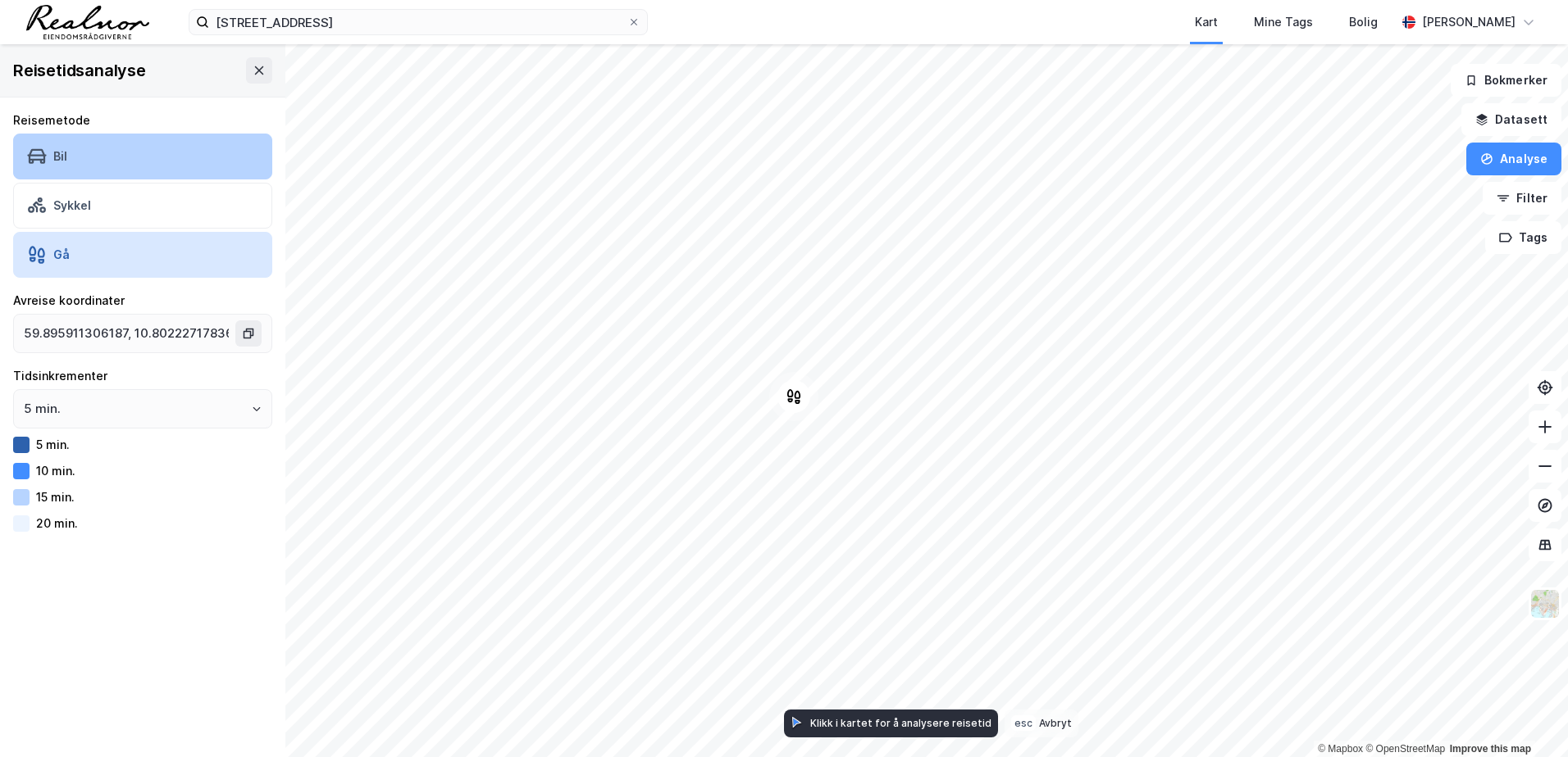
click at [34, 163] on icon at bounding box center [37, 157] width 20 height 20
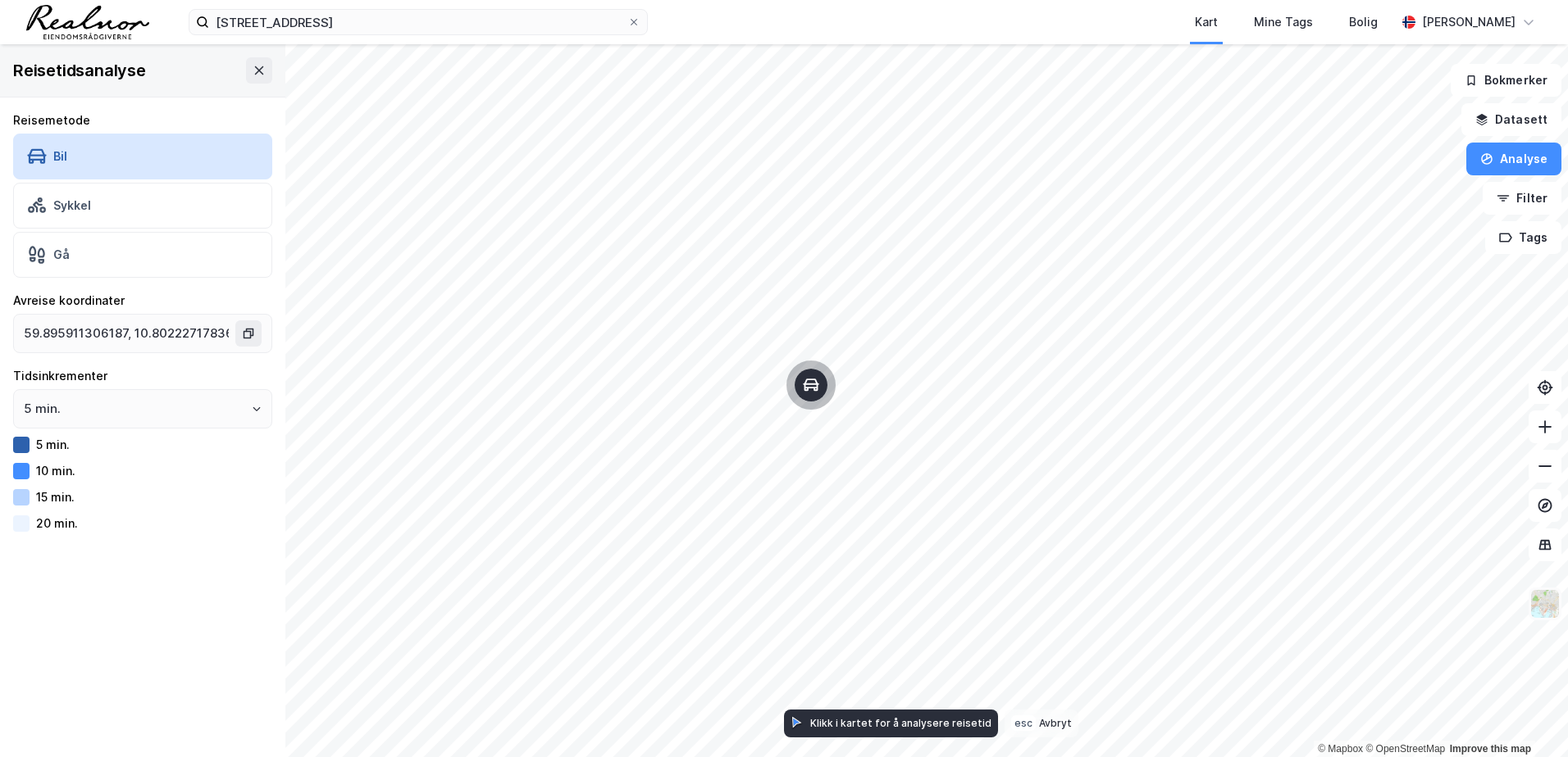
click at [1540, 600] on img at bounding box center [1545, 604] width 31 height 31
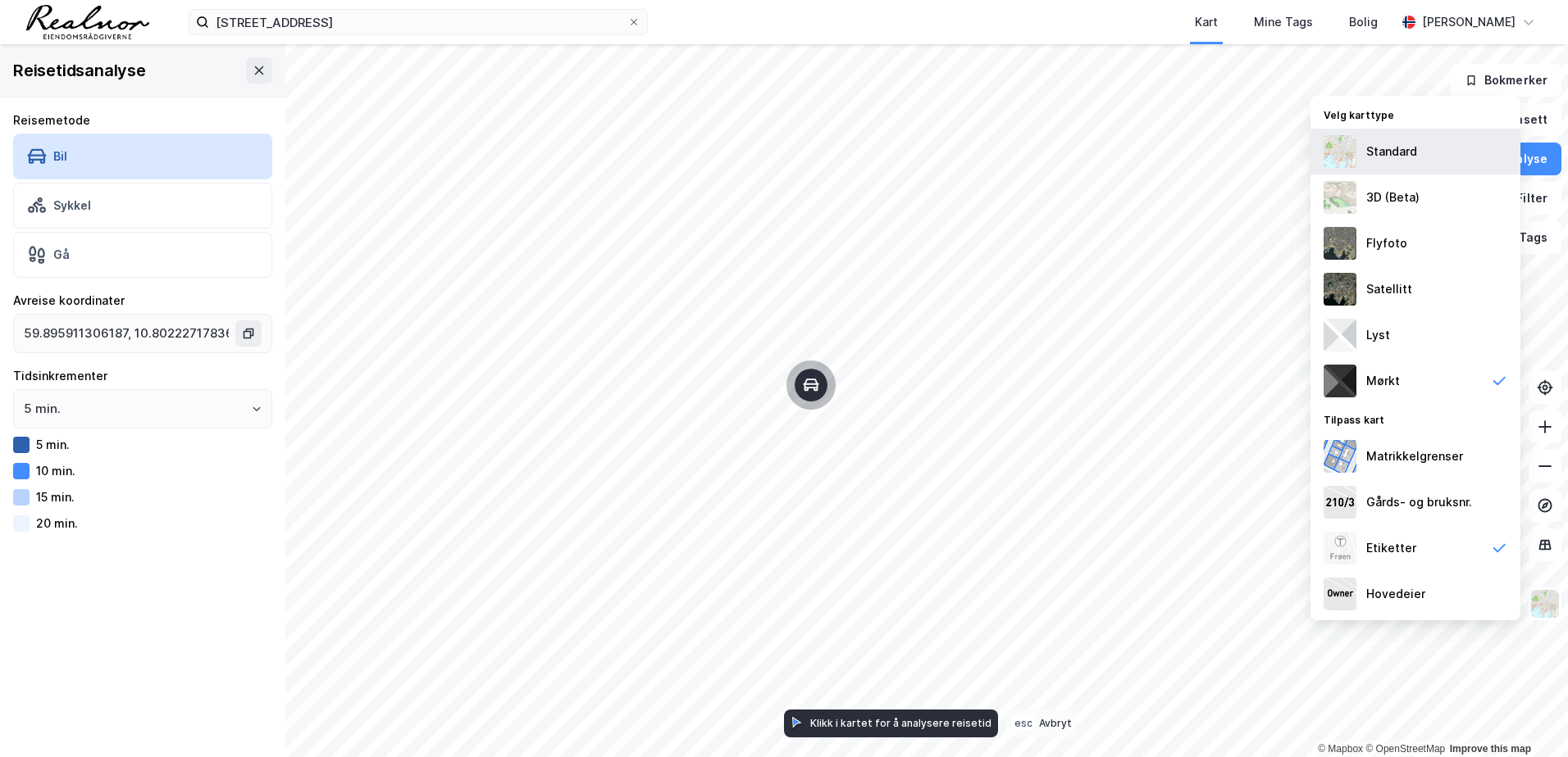
click at [1405, 142] on div "Standard" at bounding box center [1391, 152] width 51 height 20
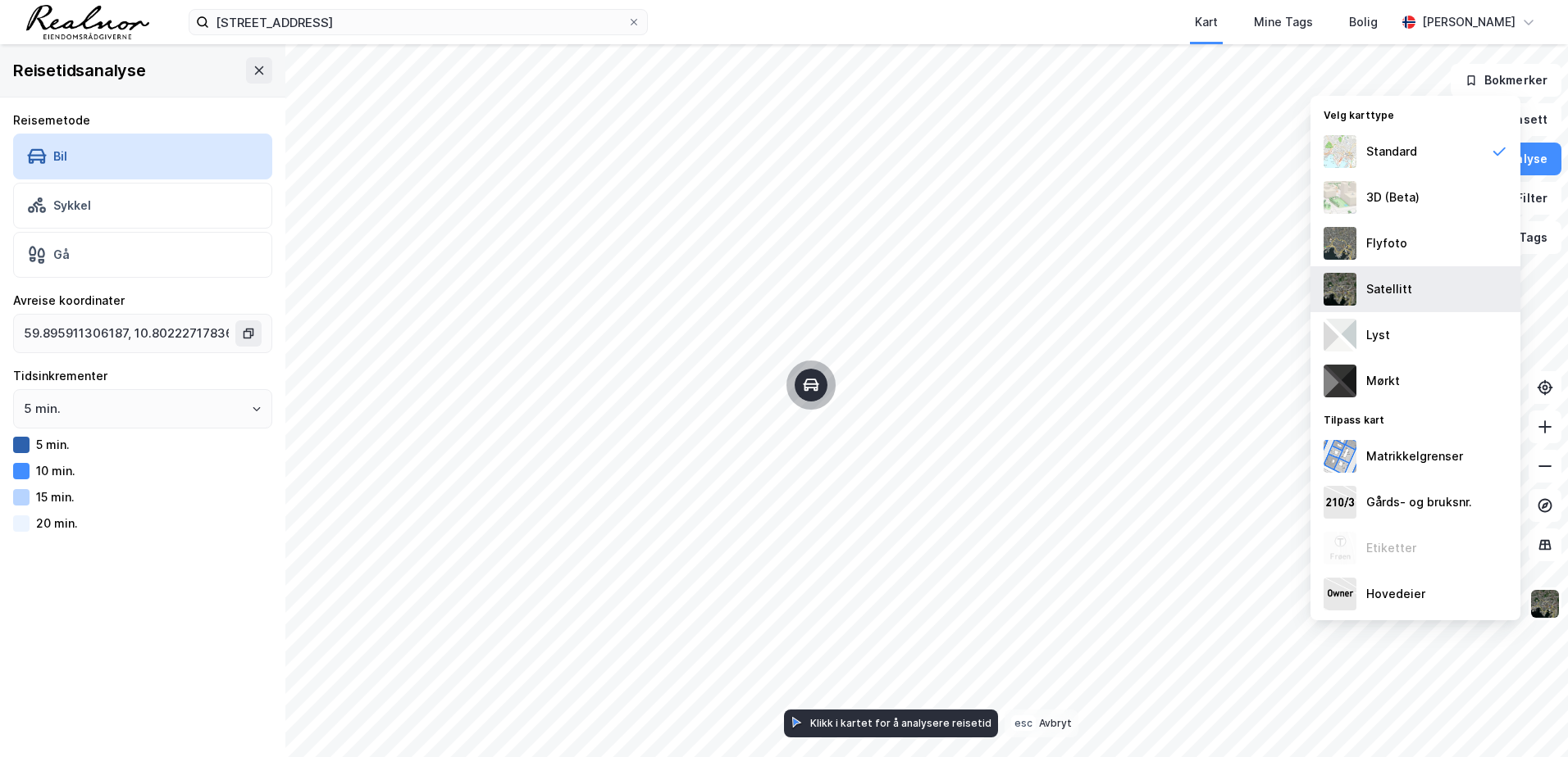
click at [1373, 293] on div "Satellitt" at bounding box center [1389, 289] width 46 height 20
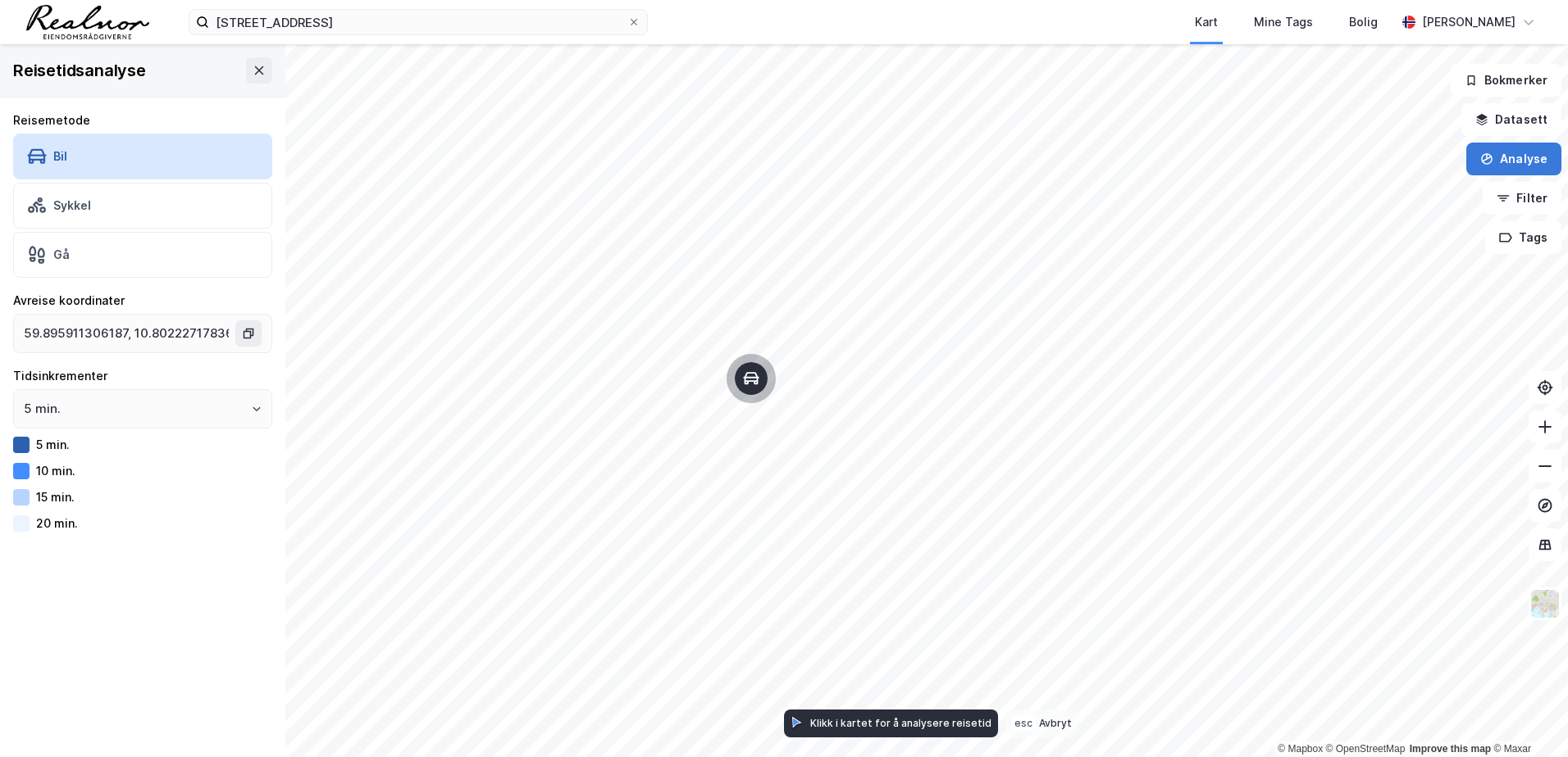
click at [1517, 158] on button "Analyse" at bounding box center [1514, 158] width 95 height 33
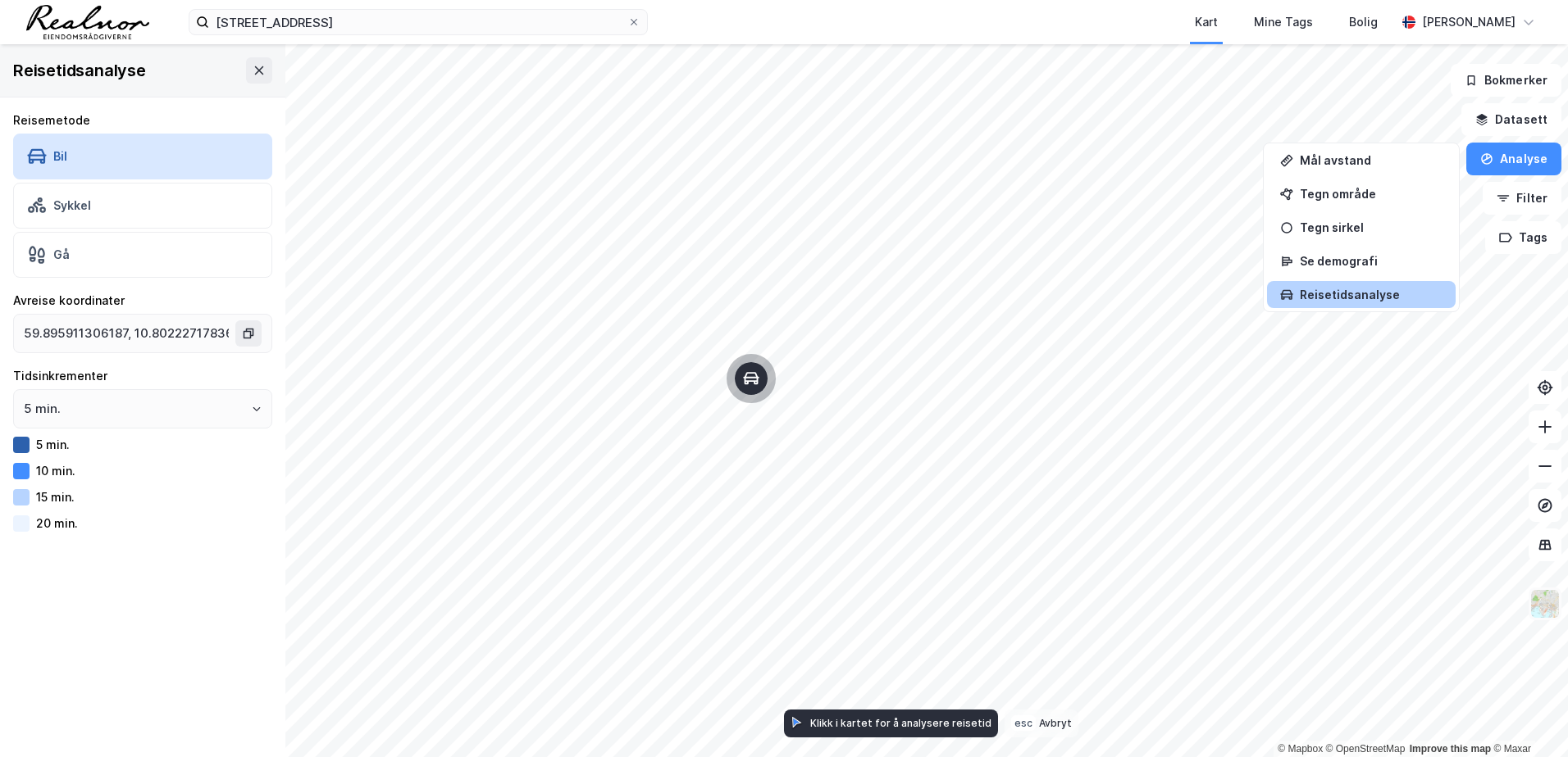
click at [1551, 607] on img at bounding box center [1545, 604] width 31 height 31
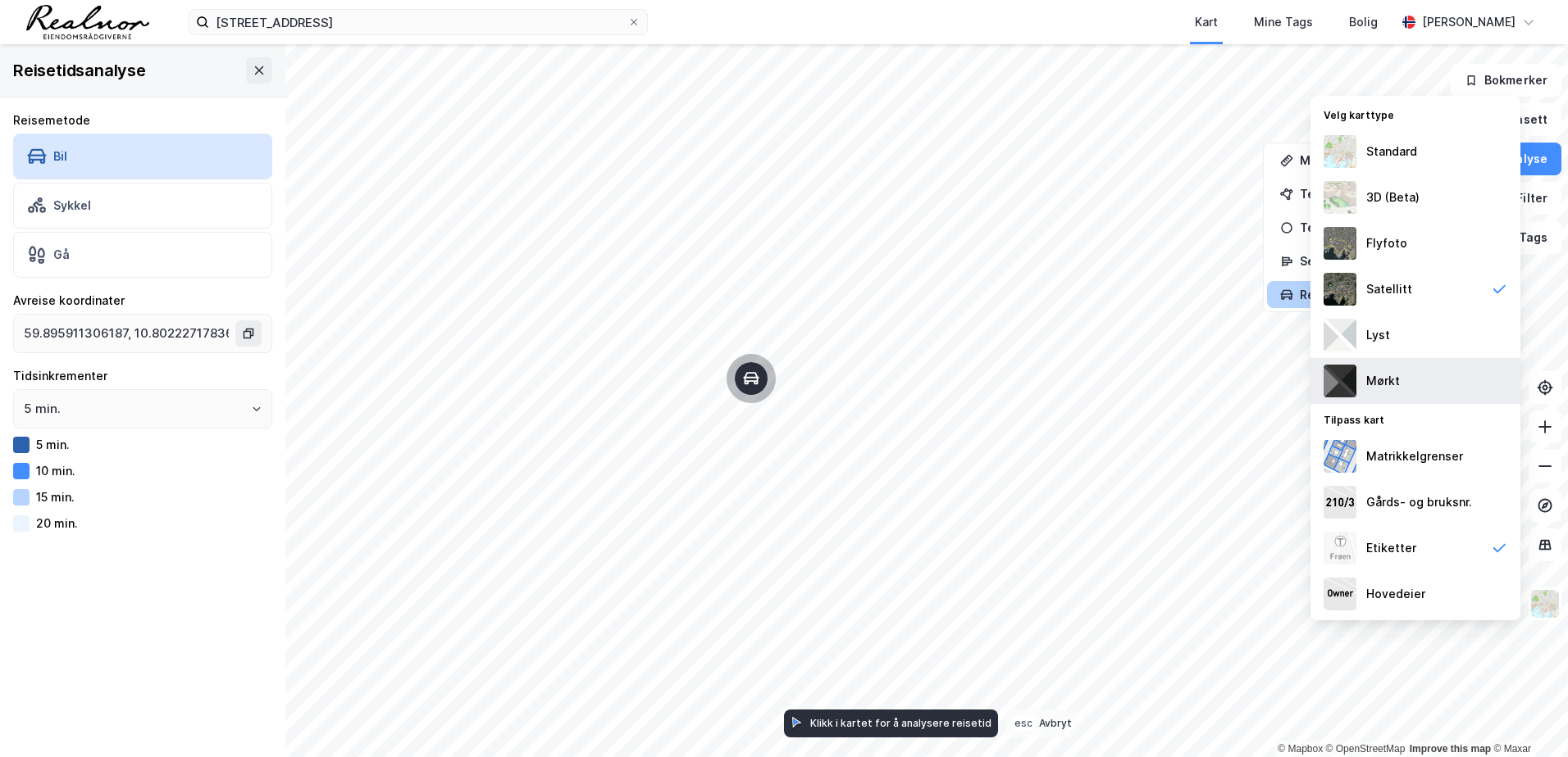
click at [1410, 387] on div "Mørkt" at bounding box center [1415, 381] width 210 height 46
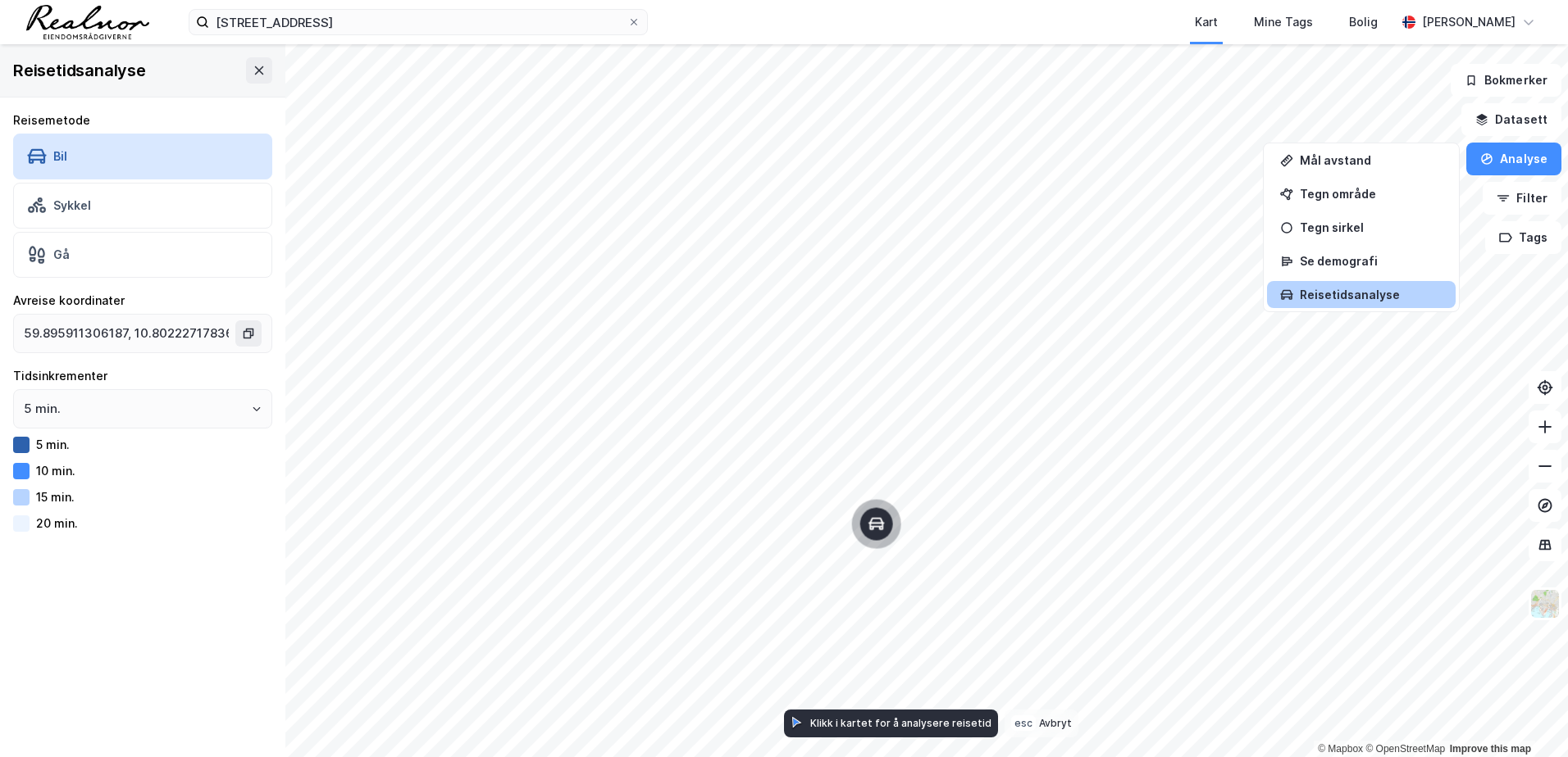
click at [821, 36] on div "enebakkveien 135 Kart Mine Tags Bolig [PERSON_NAME] © Mapbox © OpenStreetMap Im…" at bounding box center [784, 378] width 1568 height 757
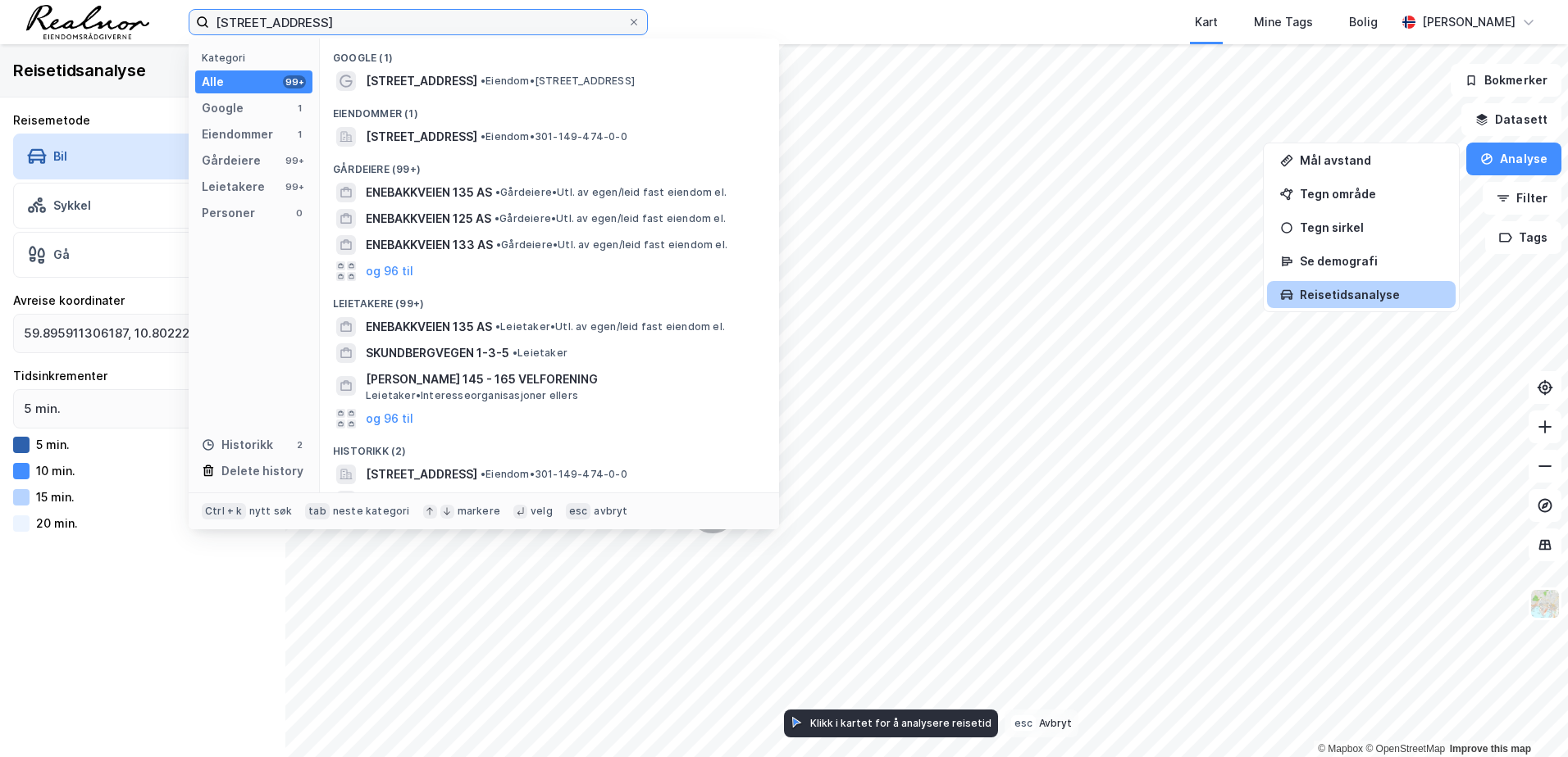
type input "[STREET_ADDRESS]"
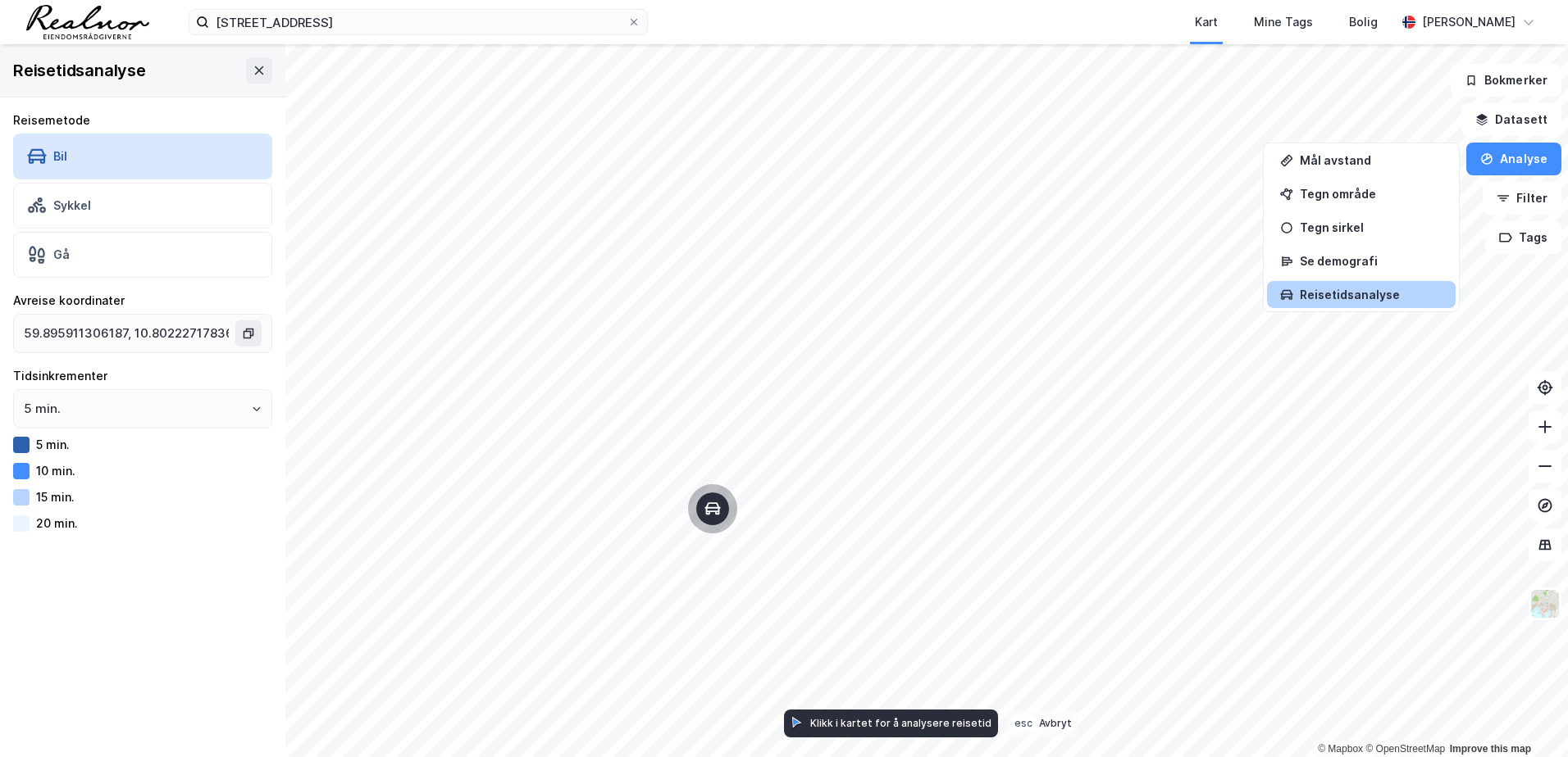
click at [1053, 0] on div "Kart Mine Tags Bolig" at bounding box center [1061, 22] width 669 height 44
click at [1503, 156] on button "Analyse" at bounding box center [1514, 158] width 95 height 33
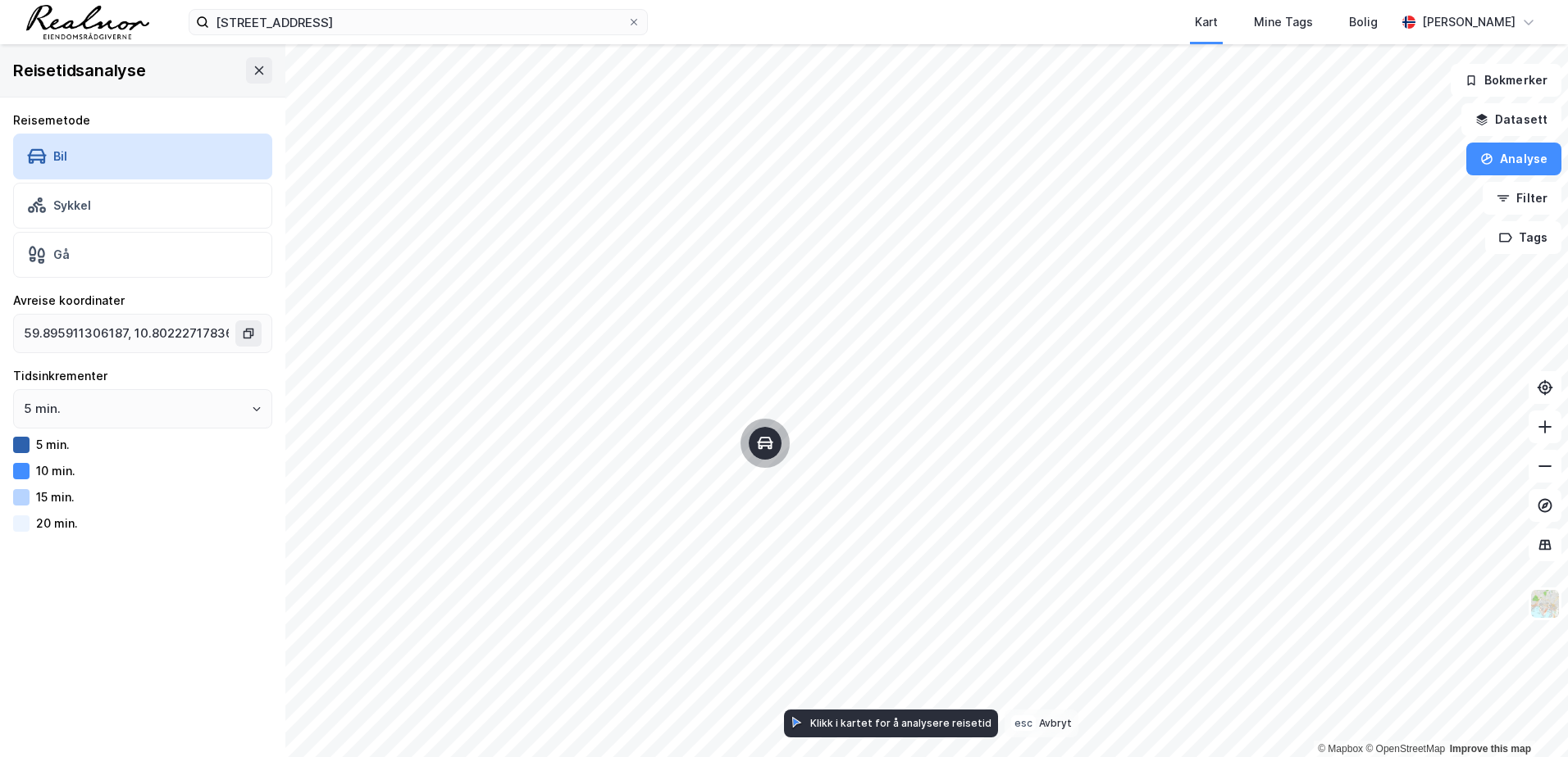
click at [916, 723] on div "Klikk i kartet for å analysere reisetid" at bounding box center [900, 723] width 181 height 13
click at [78, 249] on div "Gå" at bounding box center [143, 254] width 259 height 46
